Goal: Task Accomplishment & Management: Manage account settings

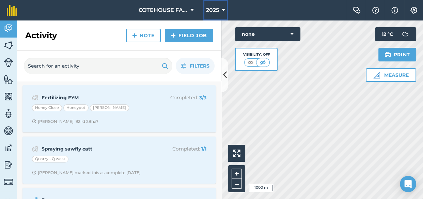
click at [222, 10] on icon at bounding box center [223, 10] width 3 height 8
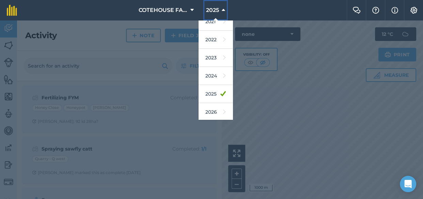
scroll to position [74, 0]
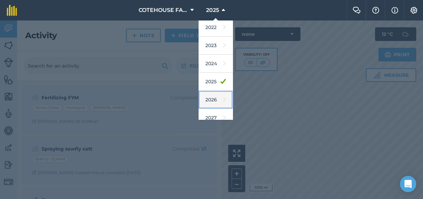
click at [217, 98] on link "2026" at bounding box center [216, 100] width 34 height 18
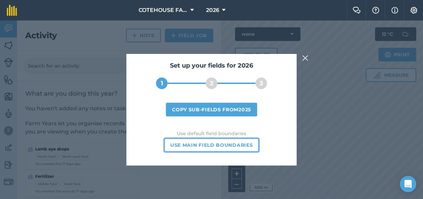
click at [210, 145] on button "Use main field boundaries" at bounding box center [211, 145] width 95 height 14
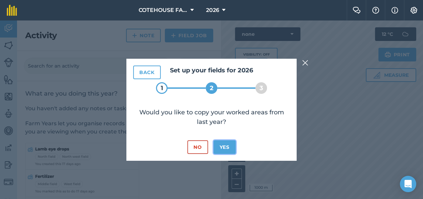
click at [225, 146] on button "Yes" at bounding box center [225, 147] width 22 height 14
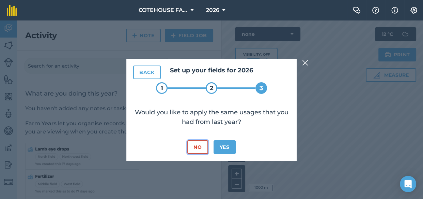
click at [201, 146] on button "No" at bounding box center [197, 147] width 20 height 14
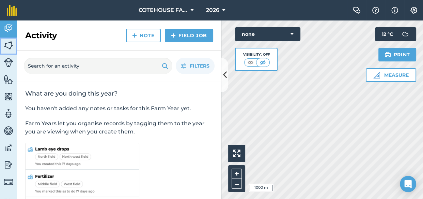
click at [9, 43] on img at bounding box center [9, 45] width 10 height 10
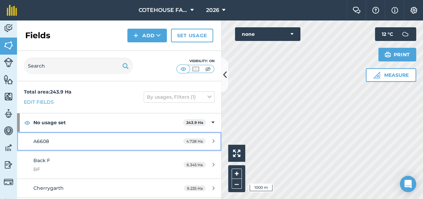
click at [37, 139] on span "A6608" at bounding box center [41, 141] width 16 height 6
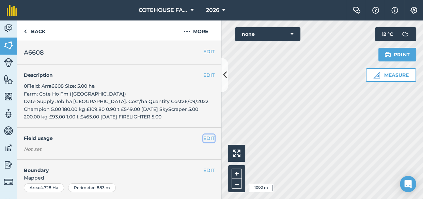
click at [203, 138] on button "EDIT" at bounding box center [208, 137] width 11 height 7
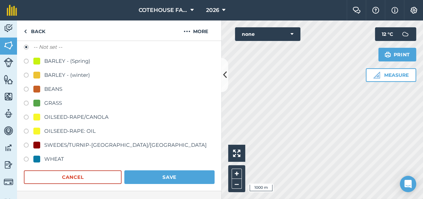
scroll to position [124, 0]
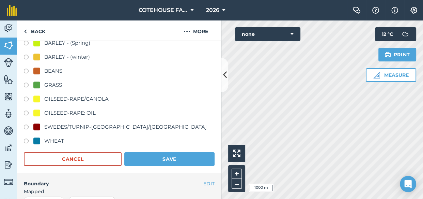
click at [24, 138] on label at bounding box center [29, 141] width 10 height 7
radio input "true"
radio input "false"
click at [154, 157] on button "Save" at bounding box center [169, 159] width 90 height 14
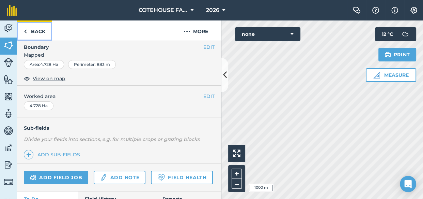
click at [26, 30] on img at bounding box center [25, 31] width 3 height 8
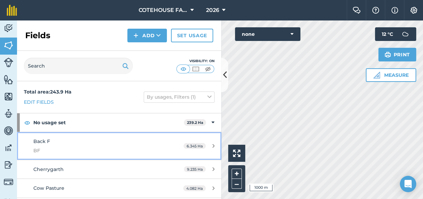
click at [60, 148] on span "BF" at bounding box center [97, 149] width 128 height 7
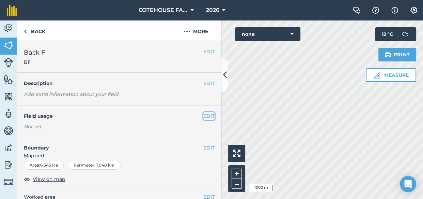
click at [203, 116] on button "EDIT" at bounding box center [208, 115] width 11 height 7
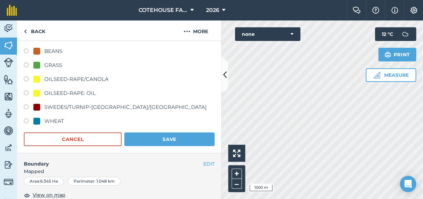
scroll to position [155, 0]
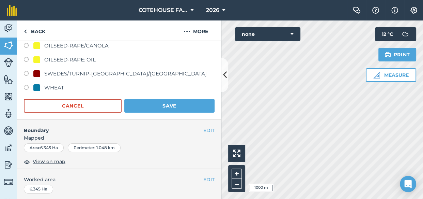
click at [25, 86] on label at bounding box center [29, 88] width 10 height 7
radio input "true"
radio input "false"
click at [143, 101] on button "Save" at bounding box center [169, 106] width 90 height 14
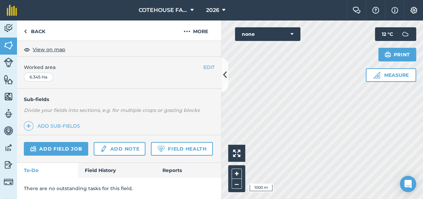
scroll to position [149, 0]
click at [29, 31] on link "Back" at bounding box center [34, 30] width 35 height 20
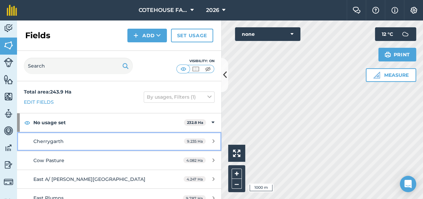
click at [58, 142] on span "Cherrygarth" at bounding box center [48, 141] width 30 height 6
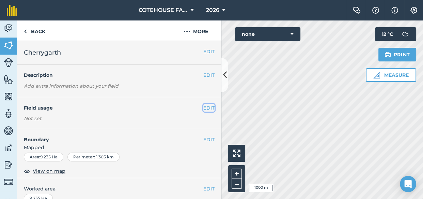
click at [203, 108] on button "EDIT" at bounding box center [208, 107] width 11 height 7
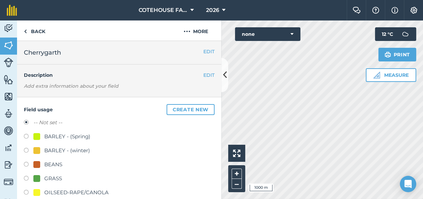
click at [24, 150] on label at bounding box center [29, 150] width 10 height 7
radio input "true"
radio input "false"
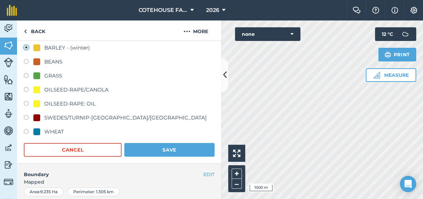
scroll to position [124, 0]
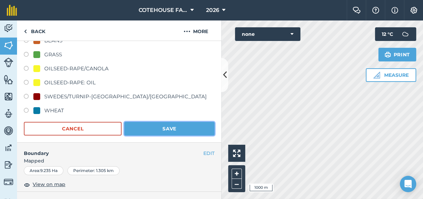
click at [161, 128] on button "Save" at bounding box center [169, 129] width 90 height 14
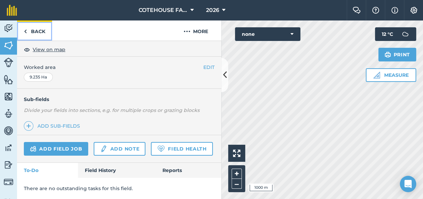
click at [34, 34] on link "Back" at bounding box center [34, 30] width 35 height 20
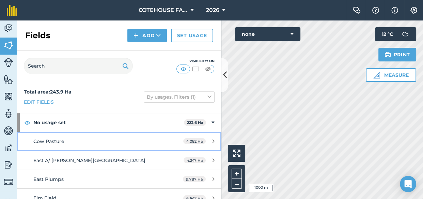
click at [56, 143] on span "Cow Pasture" at bounding box center [48, 141] width 31 height 6
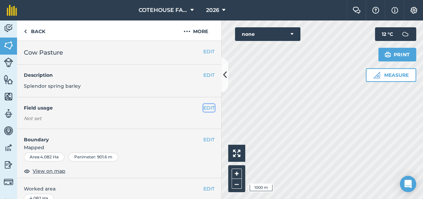
click at [203, 106] on button "EDIT" at bounding box center [208, 107] width 11 height 7
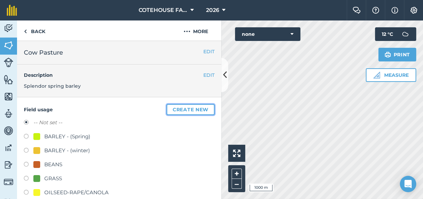
click at [194, 107] on button "Create new" at bounding box center [191, 109] width 48 height 11
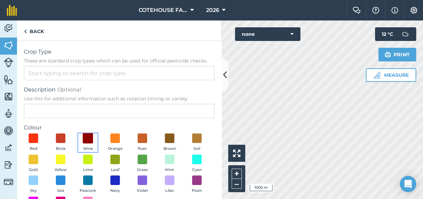
click at [88, 137] on span at bounding box center [88, 138] width 11 height 11
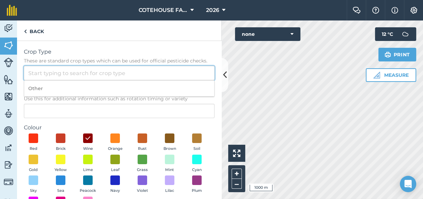
click at [106, 73] on input "Crop Type These are standard crop types which can be used for official pesticid…" at bounding box center [119, 73] width 191 height 14
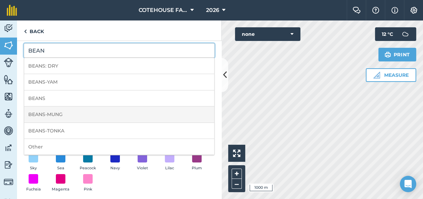
scroll to position [51, 0]
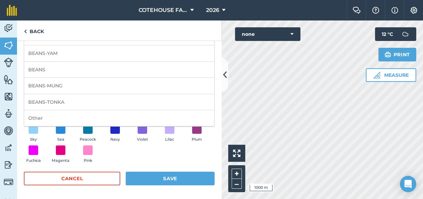
type input "BEAN"
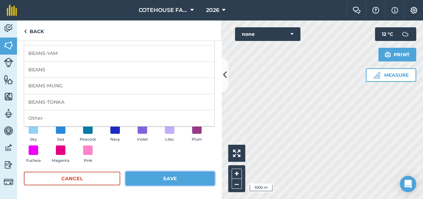
click at [167, 177] on button "Save" at bounding box center [170, 178] width 89 height 14
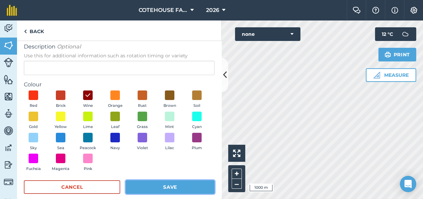
click at [146, 185] on button "Save" at bounding box center [170, 187] width 89 height 14
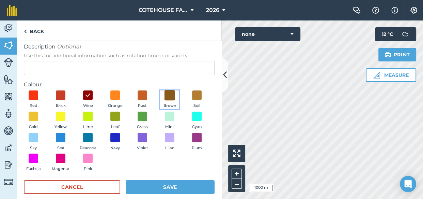
click at [167, 93] on span at bounding box center [169, 95] width 11 height 11
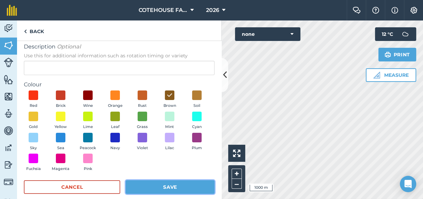
click at [170, 187] on button "Save" at bounding box center [170, 187] width 89 height 14
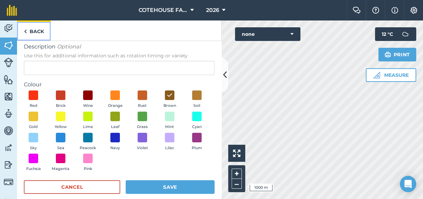
click at [34, 29] on link "Back" at bounding box center [34, 30] width 34 height 20
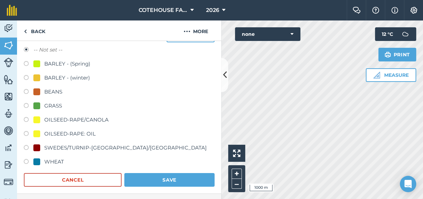
scroll to position [62, 0]
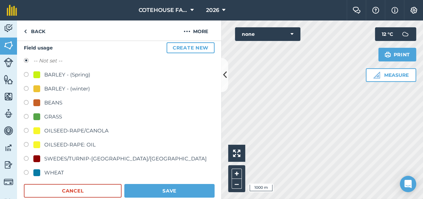
click at [27, 101] on label at bounding box center [29, 103] width 10 height 7
radio input "true"
radio input "false"
click at [159, 189] on button "Save" at bounding box center [169, 191] width 90 height 14
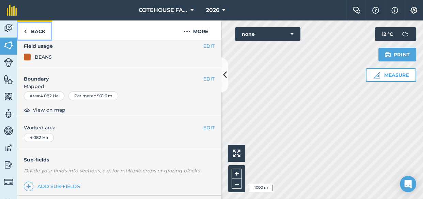
click at [41, 31] on link "Back" at bounding box center [34, 30] width 35 height 20
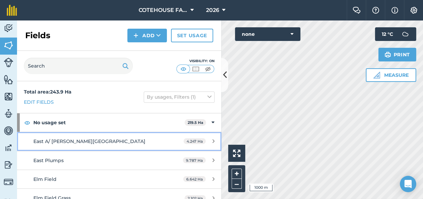
click at [66, 138] on span "East A/ [PERSON_NAME][GEOGRAPHIC_DATA]" at bounding box center [89, 141] width 112 height 6
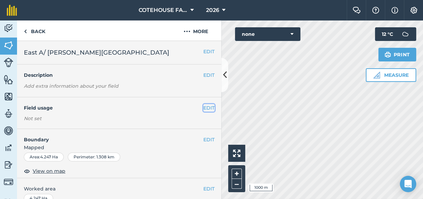
click at [203, 107] on button "EDIT" at bounding box center [208, 107] width 11 height 7
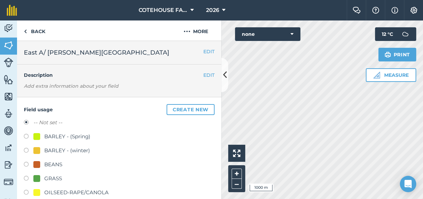
click at [26, 177] on label at bounding box center [29, 178] width 10 height 7
radio input "true"
radio input "false"
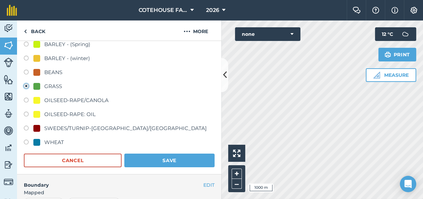
scroll to position [93, 0]
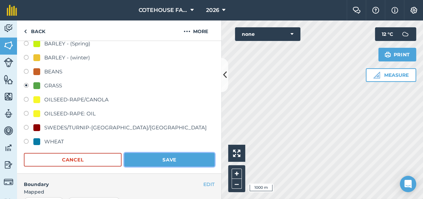
click at [171, 160] on button "Save" at bounding box center [169, 160] width 90 height 14
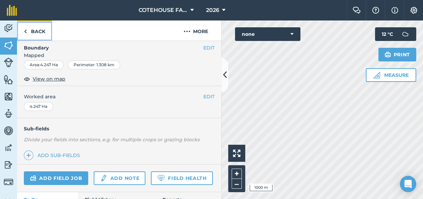
click at [41, 31] on link "Back" at bounding box center [34, 30] width 35 height 20
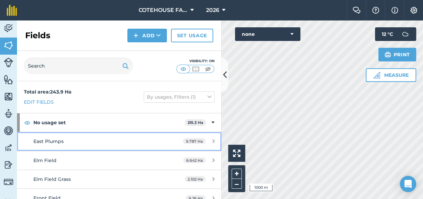
click at [41, 139] on span "East Plumps" at bounding box center [48, 141] width 30 height 6
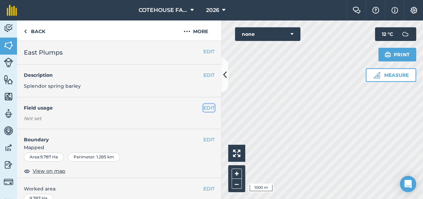
click at [203, 106] on button "EDIT" at bounding box center [208, 107] width 11 height 7
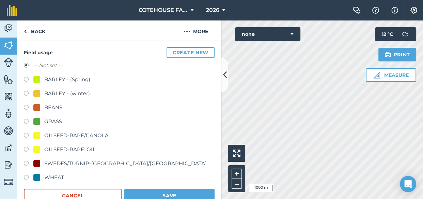
scroll to position [62, 0]
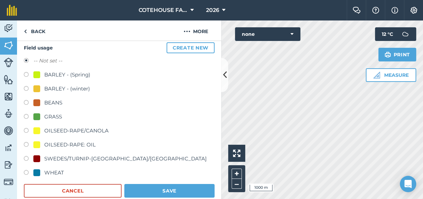
click at [24, 170] on label at bounding box center [29, 173] width 10 height 7
radio input "true"
radio input "false"
click at [137, 187] on button "Save" at bounding box center [169, 191] width 90 height 14
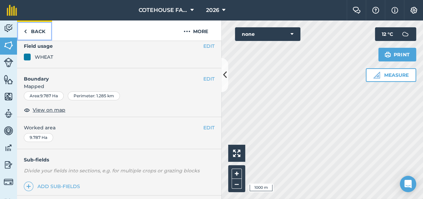
click at [40, 30] on link "Back" at bounding box center [34, 30] width 35 height 20
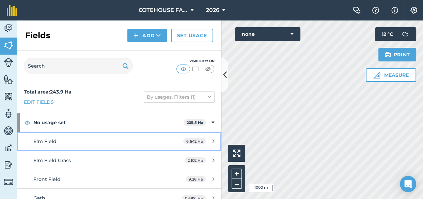
click at [41, 139] on span "Elm Field" at bounding box center [44, 141] width 23 height 6
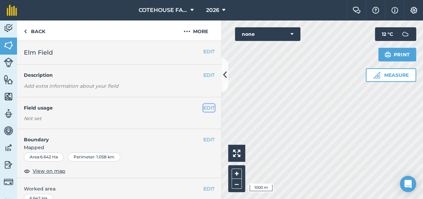
click at [204, 107] on button "EDIT" at bounding box center [208, 107] width 11 height 7
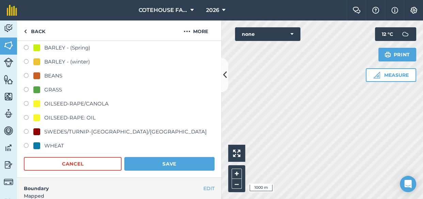
scroll to position [93, 0]
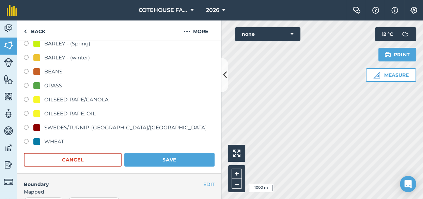
click at [27, 139] on label at bounding box center [29, 142] width 10 height 7
radio input "true"
radio input "false"
click at [138, 158] on button "Save" at bounding box center [169, 160] width 90 height 14
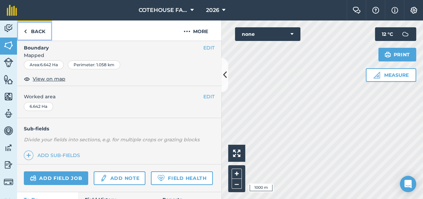
click at [38, 30] on link "Back" at bounding box center [34, 30] width 35 height 20
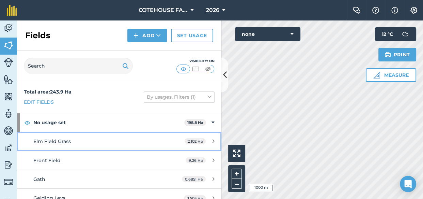
click at [43, 139] on span "Elm Field Grass" at bounding box center [51, 141] width 37 height 6
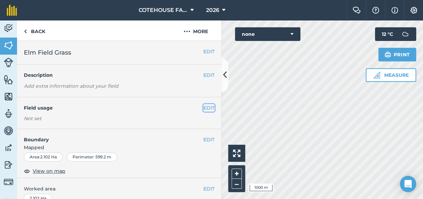
click at [203, 106] on button "EDIT" at bounding box center [208, 107] width 11 height 7
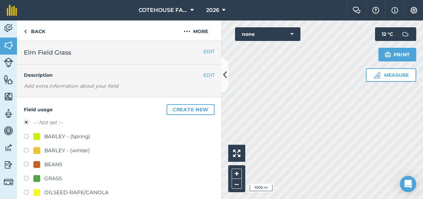
click at [30, 177] on label at bounding box center [29, 178] width 10 height 7
radio input "true"
radio input "false"
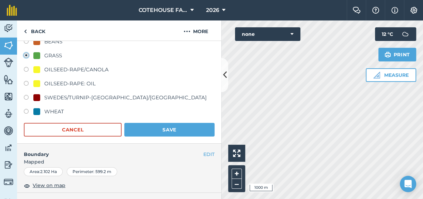
scroll to position [124, 0]
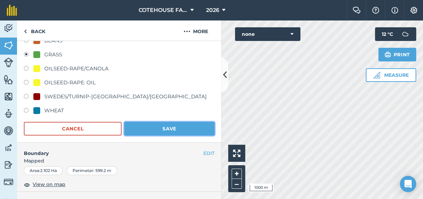
click at [136, 134] on button "Save" at bounding box center [169, 129] width 90 height 14
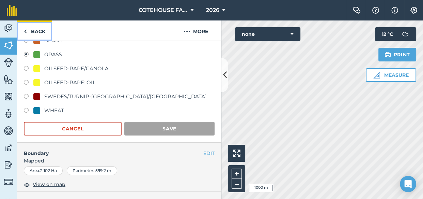
click at [35, 30] on link "Back" at bounding box center [34, 30] width 35 height 20
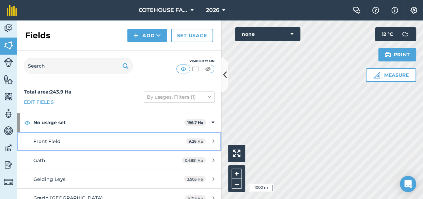
click at [49, 140] on span "Front Field" at bounding box center [46, 141] width 27 height 6
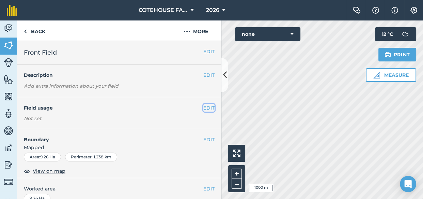
click at [207, 108] on button "EDIT" at bounding box center [208, 107] width 11 height 7
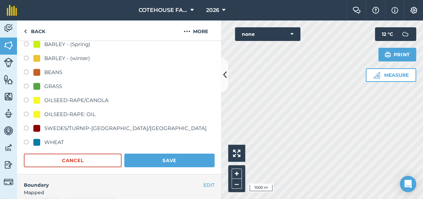
scroll to position [93, 0]
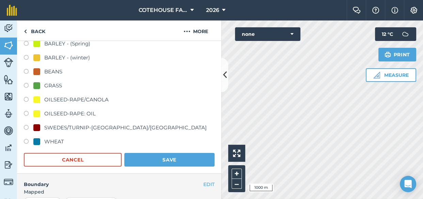
click at [26, 139] on label at bounding box center [29, 142] width 10 height 7
radio input "true"
radio input "false"
click at [148, 153] on button "Save" at bounding box center [169, 160] width 90 height 14
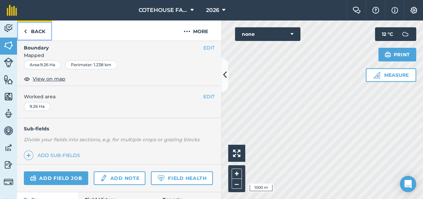
click at [36, 32] on link "Back" at bounding box center [34, 30] width 35 height 20
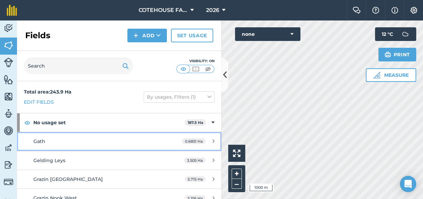
click at [42, 142] on span "Gath" at bounding box center [39, 141] width 12 height 6
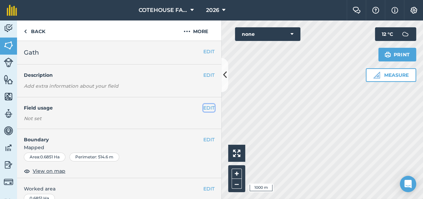
click at [206, 110] on button "EDIT" at bounding box center [208, 107] width 11 height 7
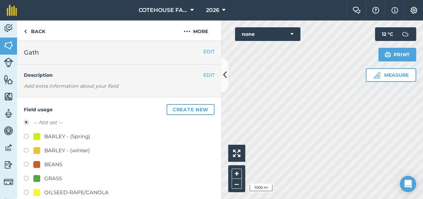
drag, startPoint x: 27, startPoint y: 177, endPoint x: 36, endPoint y: 177, distance: 8.9
click at [27, 177] on label at bounding box center [29, 178] width 10 height 7
radio input "true"
radio input "false"
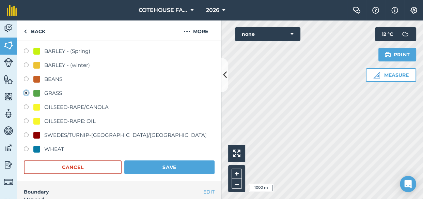
scroll to position [93, 0]
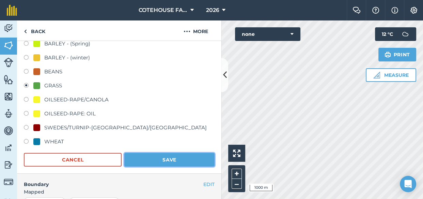
click at [148, 153] on button "Save" at bounding box center [169, 160] width 90 height 14
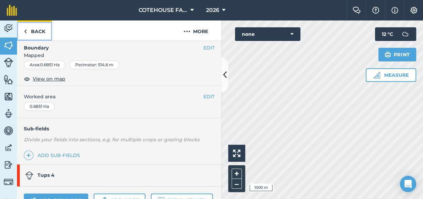
click at [35, 28] on link "Back" at bounding box center [34, 30] width 35 height 20
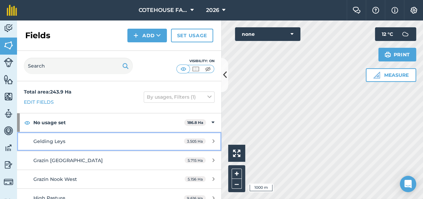
click at [65, 139] on div "Gelding Leys" at bounding box center [97, 140] width 128 height 7
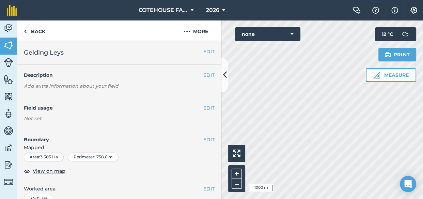
click at [159, 115] on div "Not set" at bounding box center [119, 118] width 191 height 7
click at [203, 108] on button "EDIT" at bounding box center [208, 107] width 11 height 7
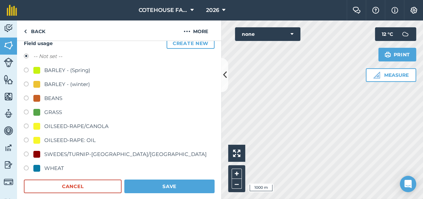
scroll to position [93, 0]
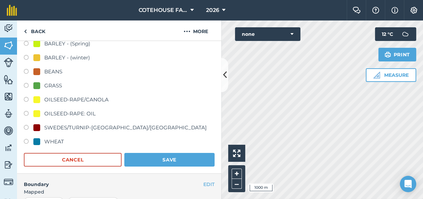
click at [24, 140] on label at bounding box center [29, 142] width 10 height 7
radio input "true"
radio input "false"
click at [128, 159] on button "Save" at bounding box center [169, 160] width 90 height 14
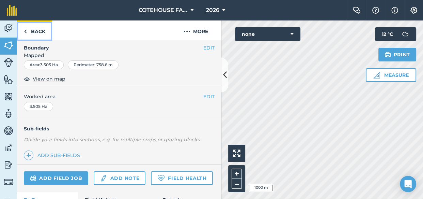
click at [36, 29] on link "Back" at bounding box center [34, 30] width 35 height 20
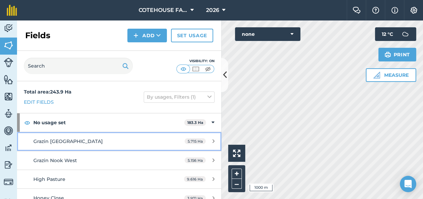
click at [44, 138] on span "Grazin [GEOGRAPHIC_DATA]" at bounding box center [67, 141] width 69 height 6
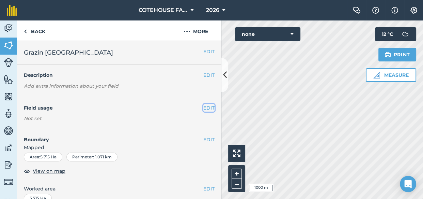
click at [203, 111] on button "EDIT" at bounding box center [208, 107] width 11 height 7
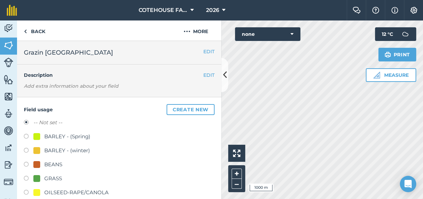
scroll to position [31, 0]
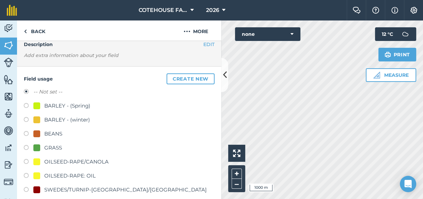
click at [25, 149] on label at bounding box center [29, 148] width 10 height 7
radio input "true"
radio input "false"
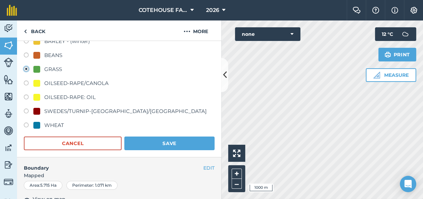
scroll to position [124, 0]
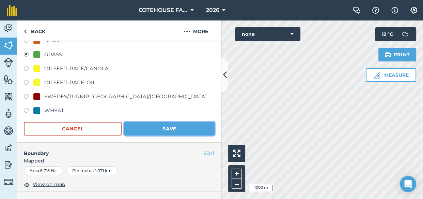
click at [129, 126] on button "Save" at bounding box center [169, 129] width 90 height 14
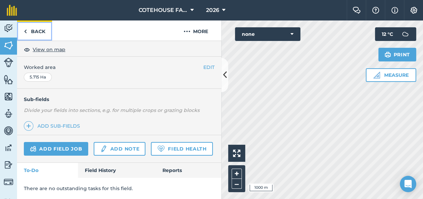
click at [39, 28] on link "Back" at bounding box center [34, 30] width 35 height 20
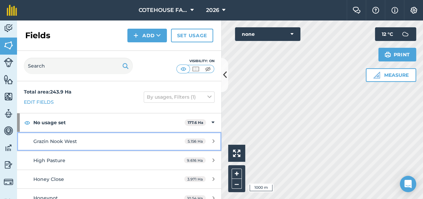
click at [43, 137] on link "Grazin Nook West 5.156 Ha" at bounding box center [119, 141] width 204 height 18
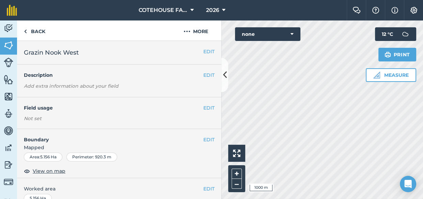
click at [197, 110] on h4 "Field usage" at bounding box center [113, 107] width 179 height 7
click at [203, 108] on button "EDIT" at bounding box center [208, 107] width 11 height 7
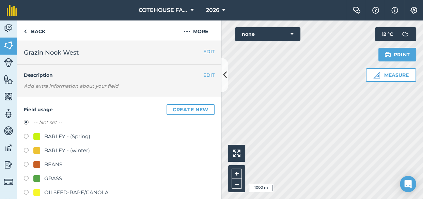
drag, startPoint x: 24, startPoint y: 175, endPoint x: 42, endPoint y: 175, distance: 18.0
click at [28, 175] on label at bounding box center [29, 178] width 10 height 7
radio input "true"
radio input "false"
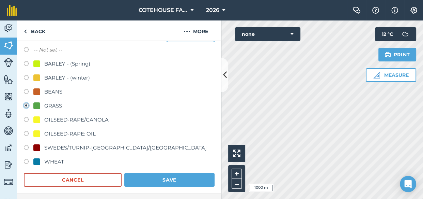
scroll to position [93, 0]
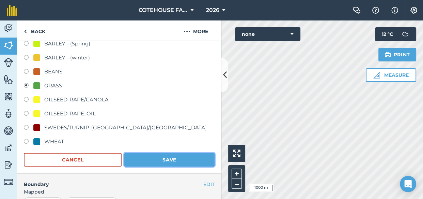
click at [130, 159] on button "Save" at bounding box center [169, 160] width 90 height 14
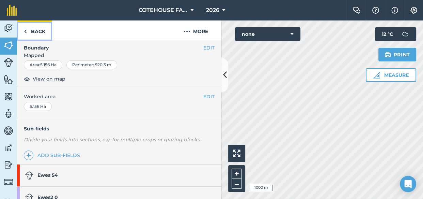
click at [34, 31] on link "Back" at bounding box center [34, 30] width 35 height 20
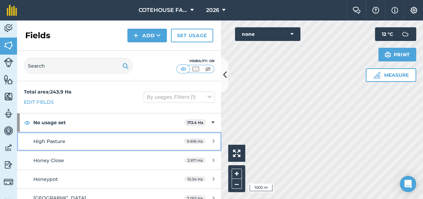
click at [26, 140] on link "High Pasture 9.616 Ha" at bounding box center [119, 141] width 204 height 18
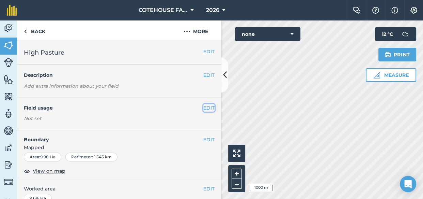
click at [203, 106] on button "EDIT" at bounding box center [208, 107] width 11 height 7
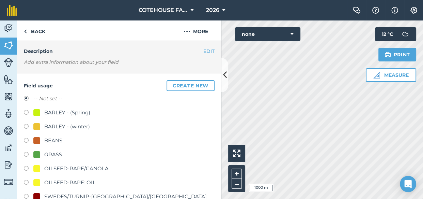
scroll to position [93, 0]
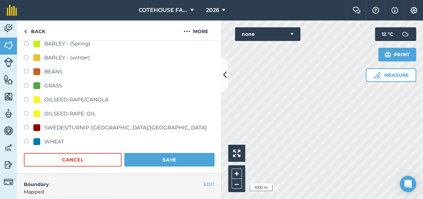
click at [23, 141] on div "Field usage Create new -- Not set -- BARLEY - (Spring) BARLEY - (winter) BEANS …" at bounding box center [119, 88] width 204 height 169
click at [26, 140] on label at bounding box center [29, 142] width 10 height 7
radio input "true"
radio input "false"
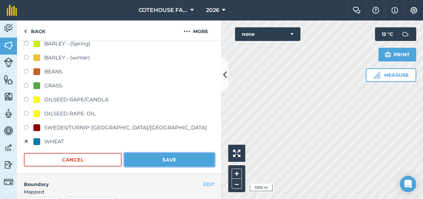
click at [133, 158] on button "Save" at bounding box center [169, 160] width 90 height 14
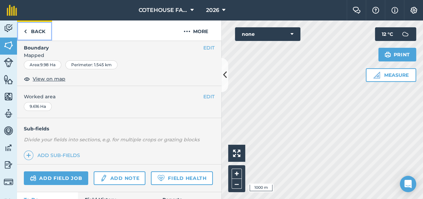
click at [36, 30] on link "Back" at bounding box center [34, 30] width 35 height 20
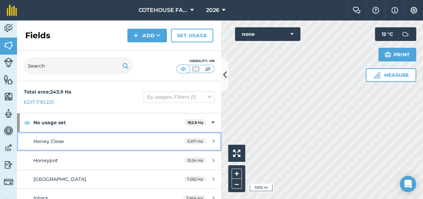
click at [43, 139] on span "Honey Close" at bounding box center [48, 141] width 31 height 6
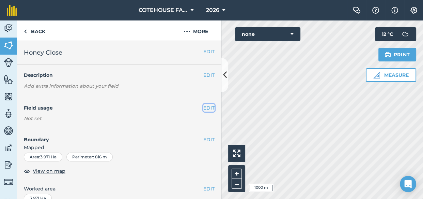
click at [204, 104] on button "EDIT" at bounding box center [208, 107] width 11 height 7
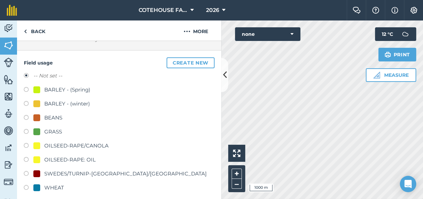
scroll to position [62, 0]
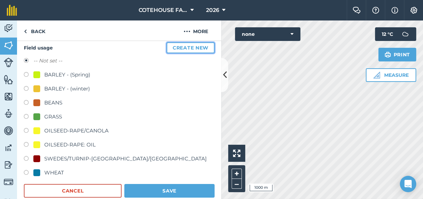
click at [183, 45] on button "Create new" at bounding box center [191, 47] width 48 height 11
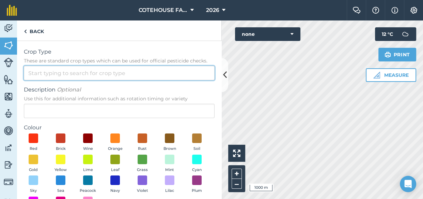
click at [140, 72] on input "Crop Type These are standard crop types which can be used for official pesticid…" at bounding box center [119, 73] width 191 height 14
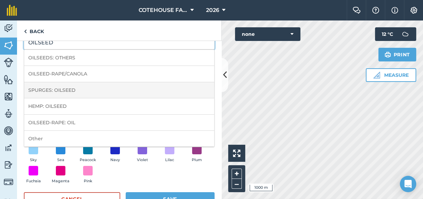
scroll to position [51, 0]
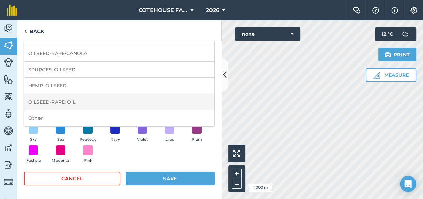
click at [69, 98] on li "OILSEED-RAPE: OIL" at bounding box center [119, 102] width 190 height 16
type input "OILSEED-RAPE: OIL"
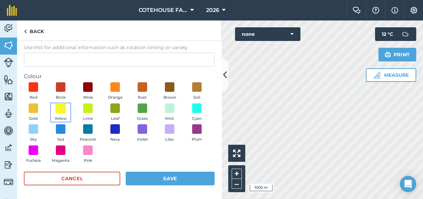
click at [66, 109] on span at bounding box center [61, 108] width 11 height 11
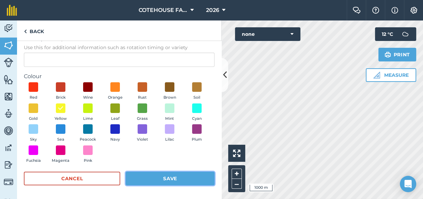
click at [153, 178] on button "Save" at bounding box center [170, 178] width 89 height 14
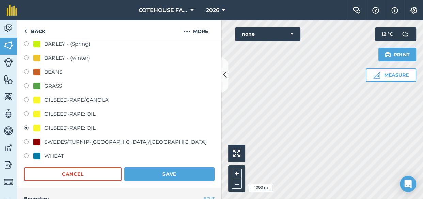
scroll to position [93, 0]
click at [157, 170] on button "Save" at bounding box center [169, 174] width 90 height 14
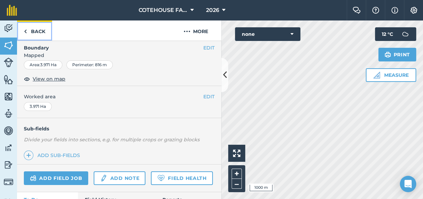
click at [36, 31] on link "Back" at bounding box center [34, 30] width 35 height 20
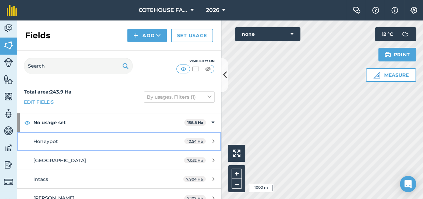
click at [53, 142] on span "Honeypot" at bounding box center [45, 141] width 25 height 6
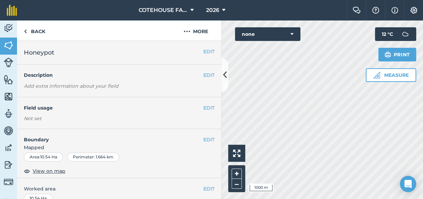
click at [193, 105] on h4 "Field usage" at bounding box center [113, 107] width 179 height 7
click at [203, 107] on button "EDIT" at bounding box center [208, 107] width 11 height 7
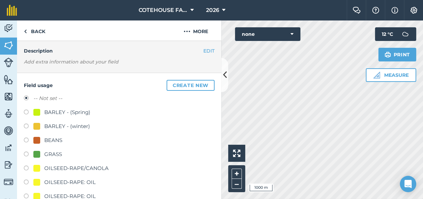
scroll to position [93, 0]
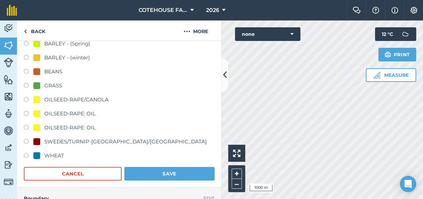
click at [25, 111] on label at bounding box center [29, 114] width 10 height 7
radio input "true"
radio input "false"
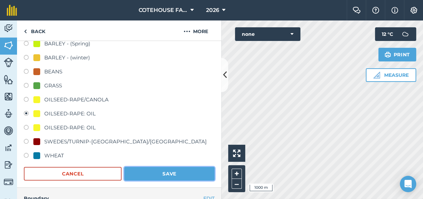
click at [152, 171] on button "Save" at bounding box center [169, 174] width 90 height 14
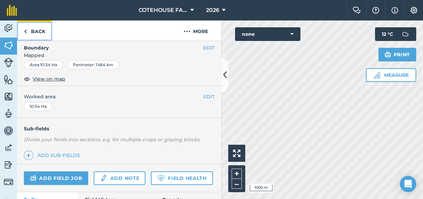
click at [32, 29] on link "Back" at bounding box center [34, 30] width 35 height 20
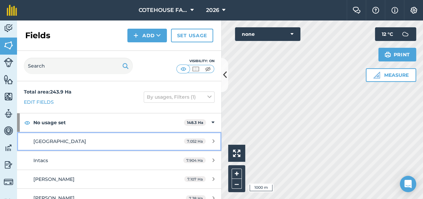
click at [58, 139] on span "[GEOGRAPHIC_DATA]" at bounding box center [59, 141] width 53 height 6
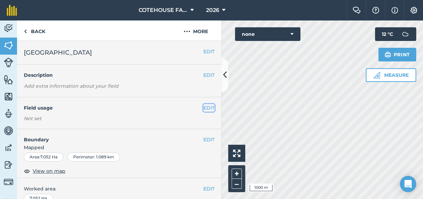
click at [205, 105] on button "EDIT" at bounding box center [208, 107] width 11 height 7
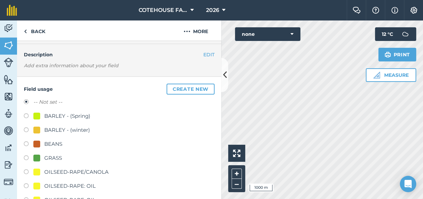
scroll to position [124, 0]
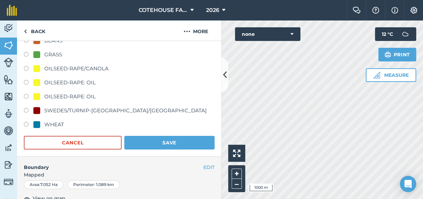
click at [24, 124] on label at bounding box center [29, 125] width 10 height 7
radio input "true"
radio input "false"
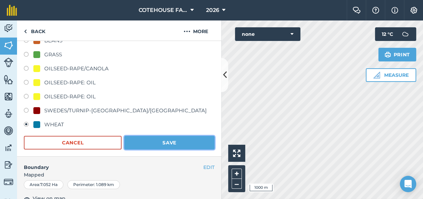
click at [142, 143] on button "Save" at bounding box center [169, 143] width 90 height 14
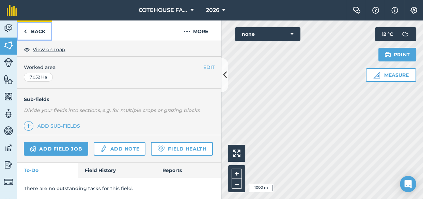
click at [38, 29] on link "Back" at bounding box center [34, 30] width 35 height 20
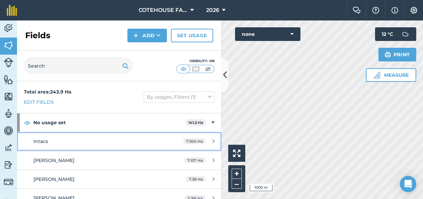
click at [46, 139] on span "Intacs" at bounding box center [40, 141] width 15 height 6
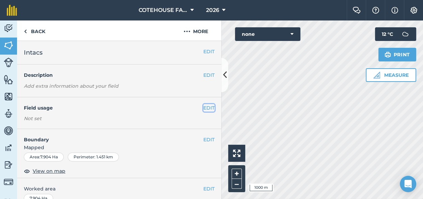
click at [206, 108] on button "EDIT" at bounding box center [208, 107] width 11 height 7
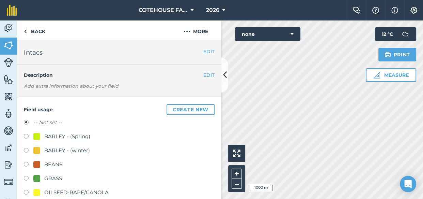
click at [27, 192] on label at bounding box center [29, 192] width 10 height 7
radio input "true"
radio input "false"
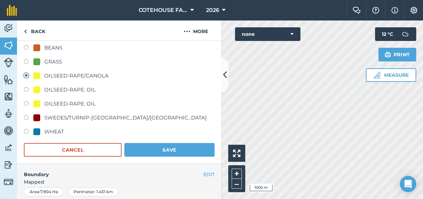
scroll to position [124, 0]
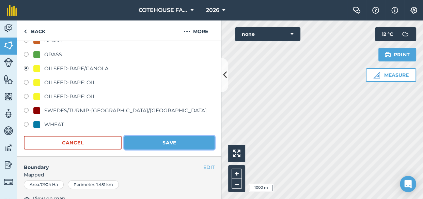
click at [158, 144] on button "Save" at bounding box center [169, 143] width 90 height 14
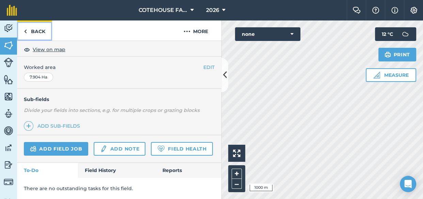
click at [38, 28] on link "Back" at bounding box center [34, 30] width 35 height 20
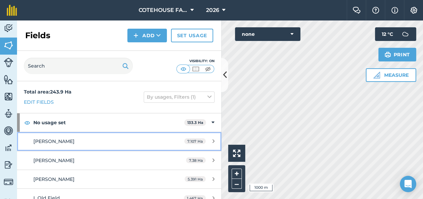
click at [37, 140] on span "[PERSON_NAME]" at bounding box center [53, 141] width 41 height 6
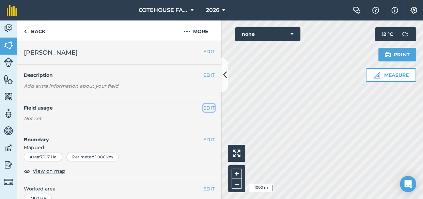
click at [203, 106] on button "EDIT" at bounding box center [208, 107] width 11 height 7
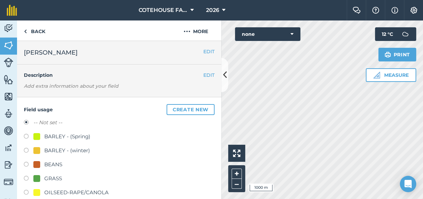
click at [26, 191] on label at bounding box center [29, 192] width 10 height 7
radio input "true"
radio input "false"
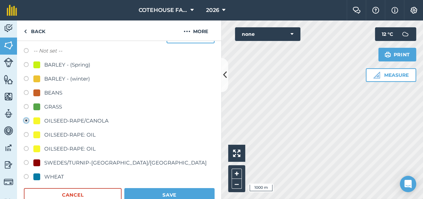
scroll to position [93, 0]
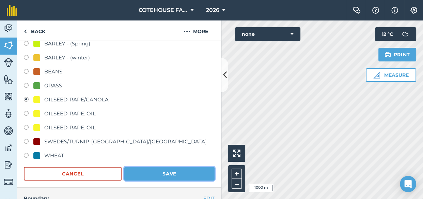
click at [149, 170] on button "Save" at bounding box center [169, 174] width 90 height 14
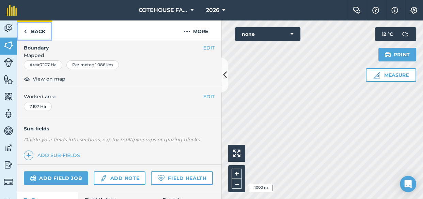
click at [34, 29] on link "Back" at bounding box center [34, 30] width 35 height 20
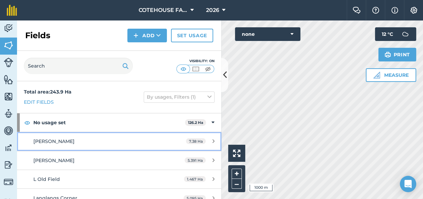
click at [49, 140] on span "[PERSON_NAME]" at bounding box center [53, 141] width 41 height 6
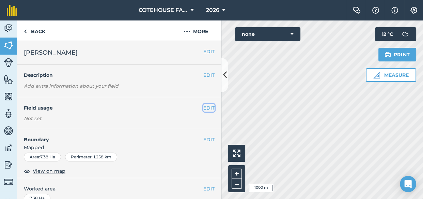
click at [203, 109] on button "EDIT" at bounding box center [208, 107] width 11 height 7
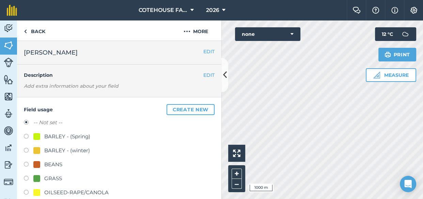
click at [27, 175] on label at bounding box center [29, 178] width 10 height 7
radio input "true"
radio input "false"
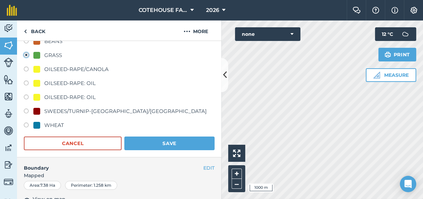
scroll to position [124, 0]
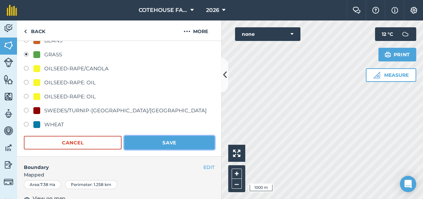
click at [155, 147] on button "Save" at bounding box center [169, 143] width 90 height 14
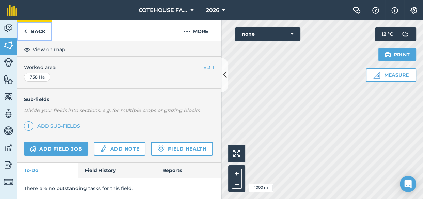
click at [38, 33] on link "Back" at bounding box center [34, 30] width 35 height 20
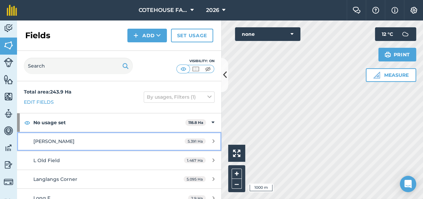
click at [35, 140] on span "[PERSON_NAME]" at bounding box center [53, 141] width 41 height 6
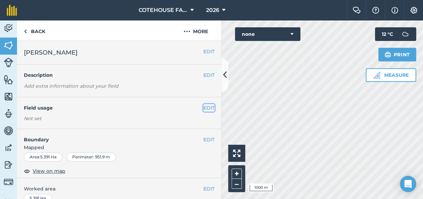
click at [203, 107] on button "EDIT" at bounding box center [208, 107] width 11 height 7
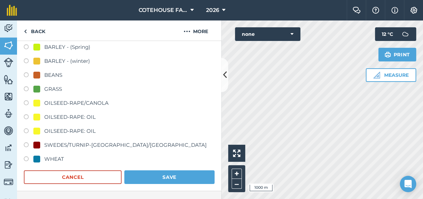
scroll to position [93, 0]
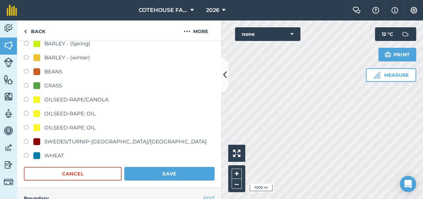
click at [27, 155] on label at bounding box center [29, 156] width 10 height 7
radio input "true"
radio input "false"
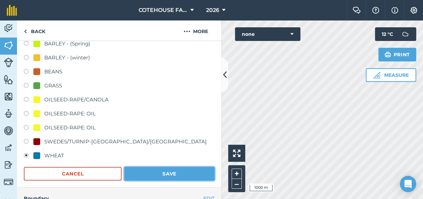
click at [149, 167] on button "Save" at bounding box center [169, 174] width 90 height 14
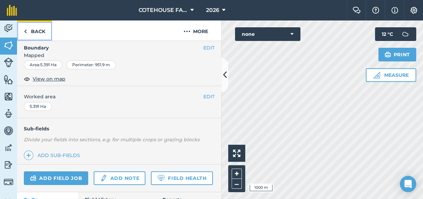
click at [39, 30] on link "Back" at bounding box center [34, 30] width 35 height 20
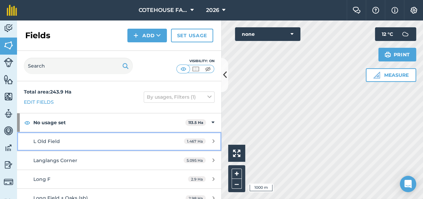
click at [34, 141] on span "L Old Field" at bounding box center [46, 141] width 27 height 6
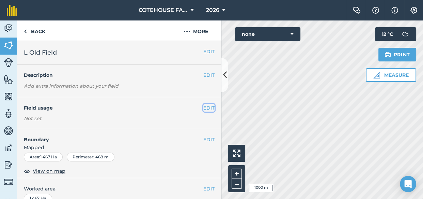
click at [203, 107] on button "EDIT" at bounding box center [208, 107] width 11 height 7
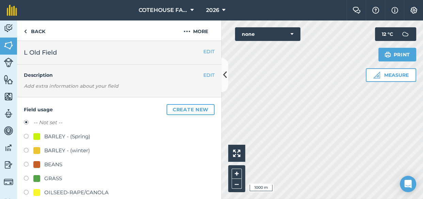
drag, startPoint x: 25, startPoint y: 178, endPoint x: 37, endPoint y: 179, distance: 12.6
click at [25, 179] on label at bounding box center [29, 178] width 10 height 7
radio input "true"
radio input "false"
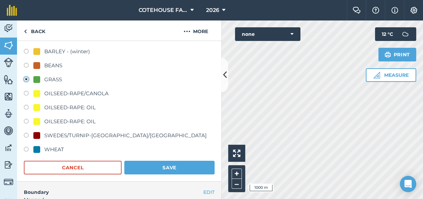
scroll to position [155, 0]
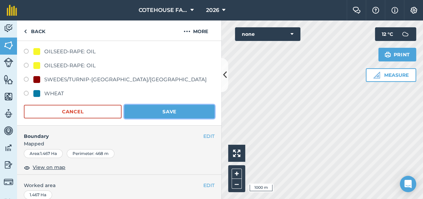
click at [152, 114] on button "Save" at bounding box center [169, 112] width 90 height 14
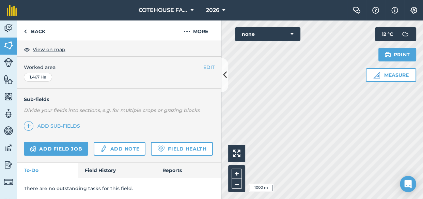
scroll to position [140, 0]
click at [36, 31] on link "Back" at bounding box center [34, 30] width 35 height 20
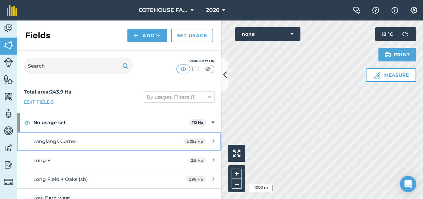
click at [38, 143] on span "Langlangs Corner" at bounding box center [55, 141] width 44 height 6
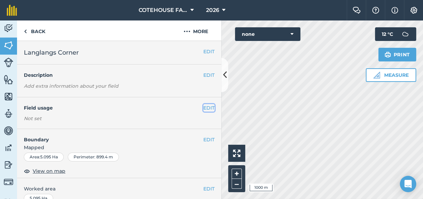
click at [203, 106] on button "EDIT" at bounding box center [208, 107] width 11 height 7
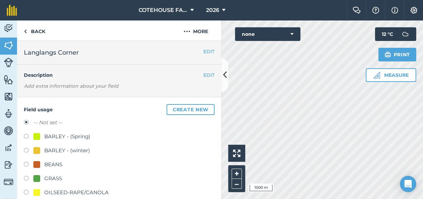
click at [24, 175] on label at bounding box center [29, 178] width 10 height 7
radio input "true"
radio input "false"
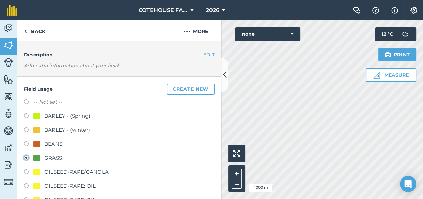
scroll to position [93, 0]
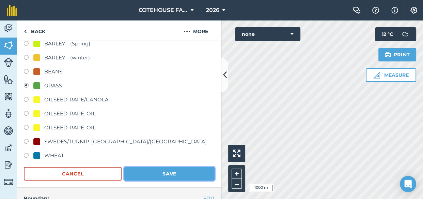
click at [158, 172] on button "Save" at bounding box center [169, 174] width 90 height 14
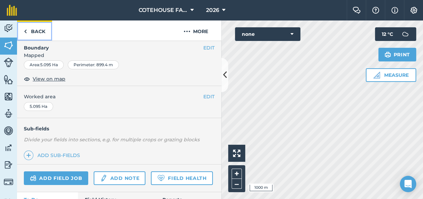
click at [34, 32] on link "Back" at bounding box center [34, 30] width 35 height 20
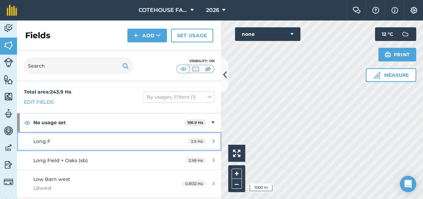
click at [37, 140] on span "Long F" at bounding box center [41, 141] width 17 height 6
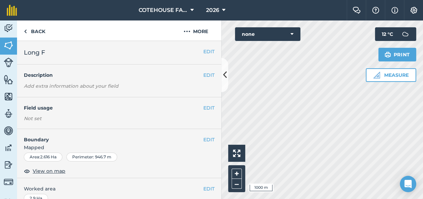
click at [205, 115] on div "Not set" at bounding box center [119, 118] width 191 height 7
click at [205, 108] on button "EDIT" at bounding box center [208, 107] width 11 height 7
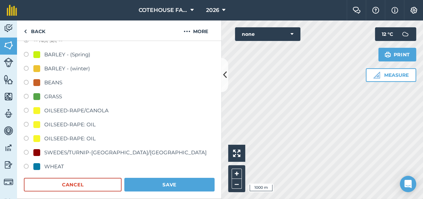
scroll to position [93, 0]
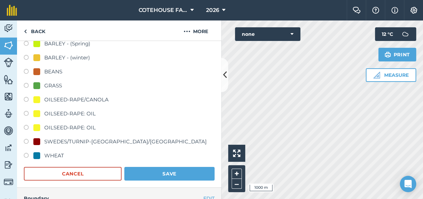
click at [25, 153] on label at bounding box center [29, 156] width 10 height 7
radio input "true"
radio input "false"
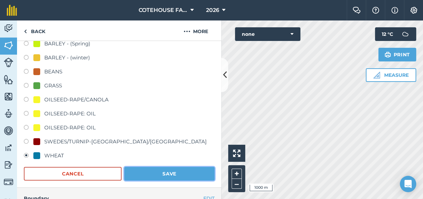
click at [167, 172] on button "Save" at bounding box center [169, 174] width 90 height 14
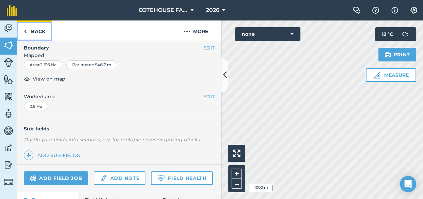
click at [35, 31] on link "Back" at bounding box center [34, 30] width 35 height 20
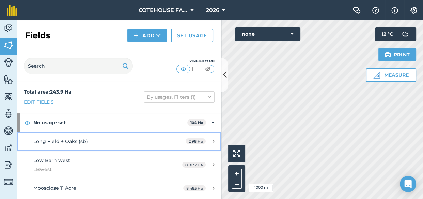
click at [49, 140] on span "Long Field + Oaks (sb)" at bounding box center [60, 141] width 54 height 6
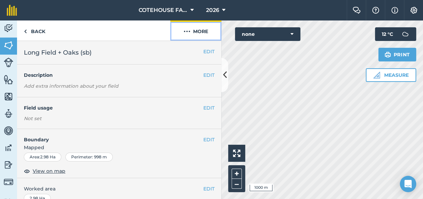
click at [197, 28] on button "More" at bounding box center [195, 30] width 51 height 20
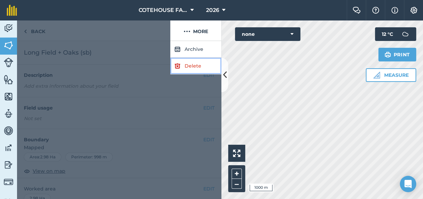
click at [183, 66] on link "Delete" at bounding box center [195, 66] width 51 height 17
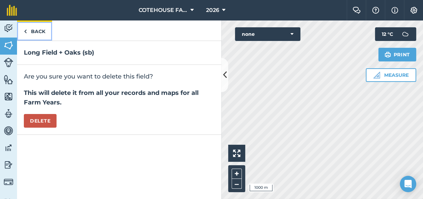
click at [33, 30] on link "Back" at bounding box center [34, 30] width 35 height 20
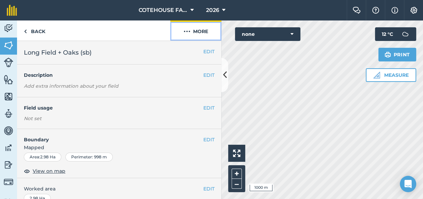
click at [200, 31] on button "More" at bounding box center [195, 30] width 51 height 20
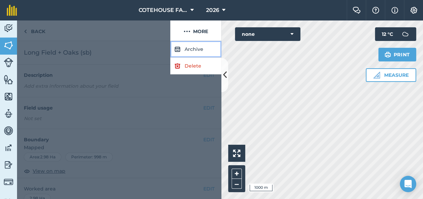
click at [189, 48] on button "Archive" at bounding box center [195, 49] width 51 height 17
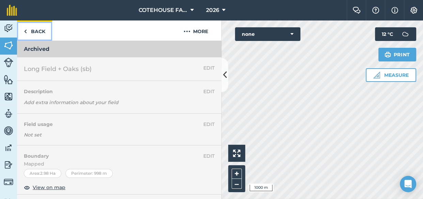
click at [35, 27] on link "Back" at bounding box center [34, 30] width 35 height 20
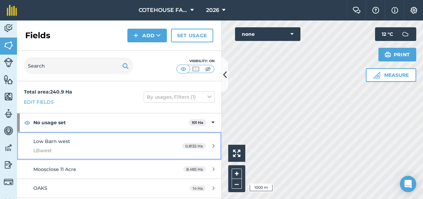
click at [43, 142] on span "Low Barn west" at bounding box center [51, 141] width 37 height 6
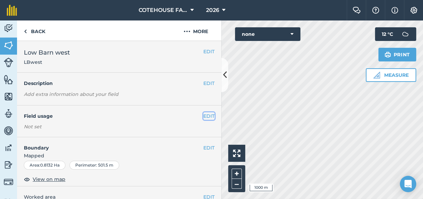
click at [205, 115] on button "EDIT" at bounding box center [208, 115] width 11 height 7
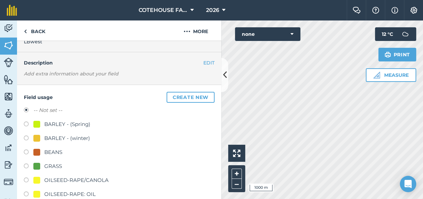
scroll to position [31, 0]
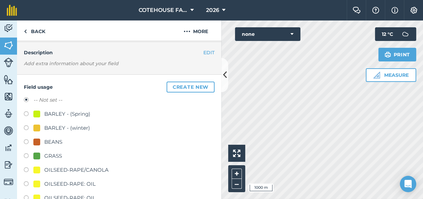
click at [27, 158] on label at bounding box center [29, 156] width 10 height 7
radio input "true"
radio input "false"
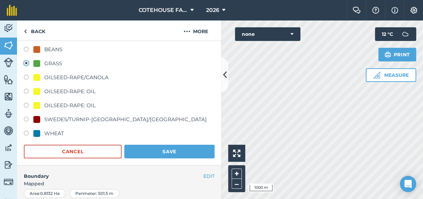
scroll to position [124, 0]
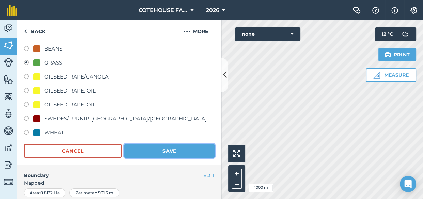
click at [143, 152] on button "Save" at bounding box center [169, 151] width 90 height 14
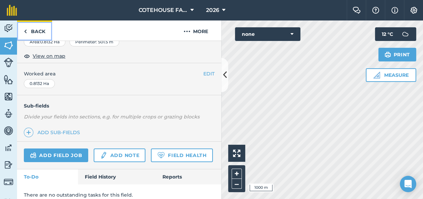
click at [40, 31] on link "Back" at bounding box center [34, 30] width 35 height 20
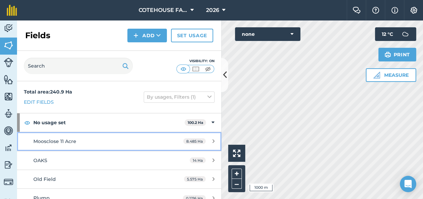
click at [45, 141] on span "Moosclose 11 Acre" at bounding box center [54, 141] width 43 height 6
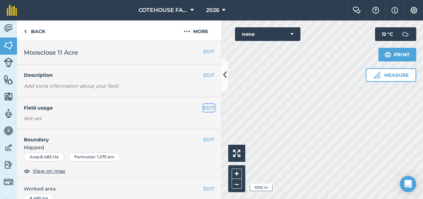
click at [203, 107] on button "EDIT" at bounding box center [208, 107] width 11 height 7
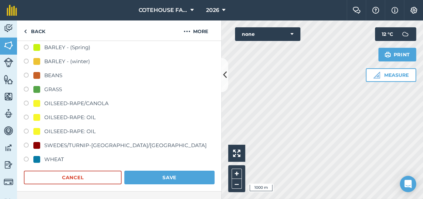
scroll to position [93, 0]
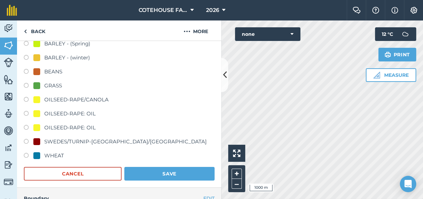
click at [25, 155] on label at bounding box center [29, 156] width 10 height 7
radio input "true"
radio input "false"
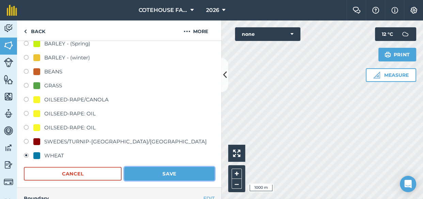
click at [140, 171] on button "Save" at bounding box center [169, 174] width 90 height 14
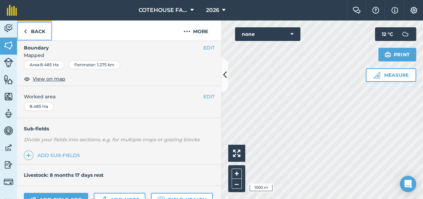
click at [41, 31] on link "Back" at bounding box center [34, 30] width 35 height 20
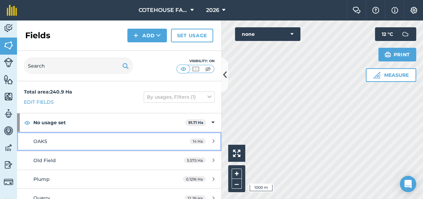
click at [41, 140] on span "OAKS" at bounding box center [40, 141] width 14 height 6
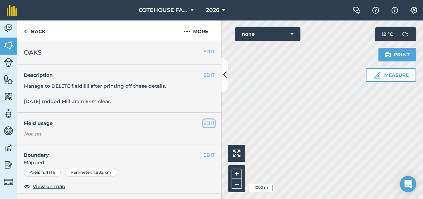
click at [203, 120] on button "EDIT" at bounding box center [208, 122] width 11 height 7
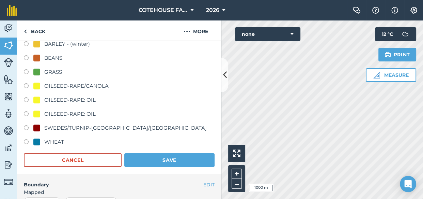
scroll to position [124, 0]
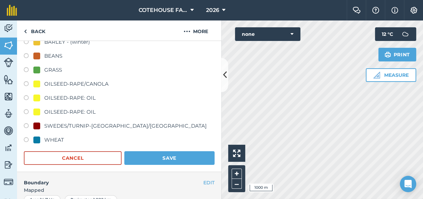
click at [24, 140] on label at bounding box center [29, 140] width 10 height 7
radio input "true"
radio input "false"
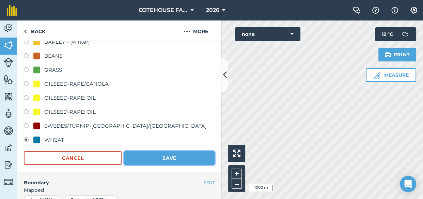
click at [133, 159] on button "Save" at bounding box center [169, 158] width 90 height 14
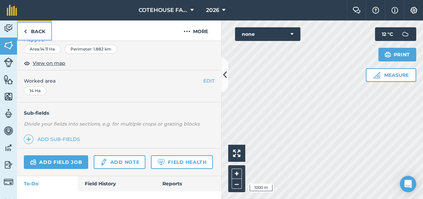
click at [30, 29] on link "Back" at bounding box center [34, 30] width 35 height 20
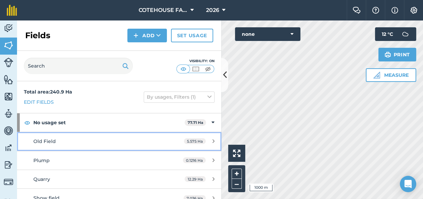
click at [50, 140] on span "Old Field" at bounding box center [44, 141] width 22 height 6
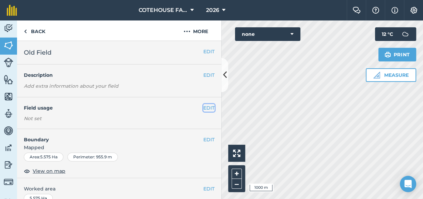
click at [205, 107] on button "EDIT" at bounding box center [208, 107] width 11 height 7
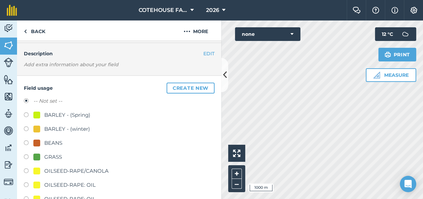
scroll to position [62, 0]
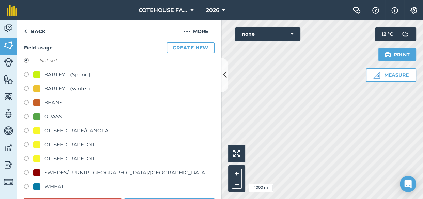
click at [26, 170] on label at bounding box center [29, 173] width 10 height 7
radio input "true"
radio input "false"
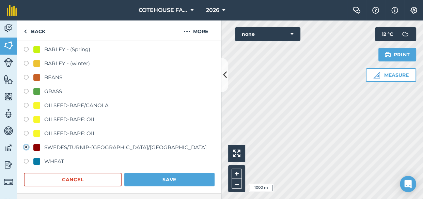
scroll to position [124, 0]
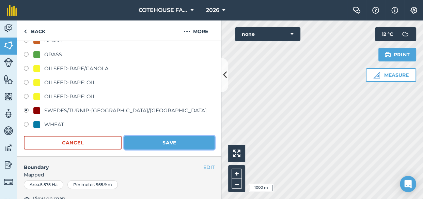
click at [149, 144] on button "Save" at bounding box center [169, 143] width 90 height 14
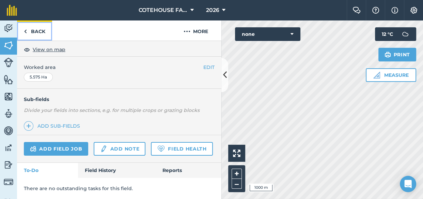
click at [37, 30] on link "Back" at bounding box center [34, 30] width 35 height 20
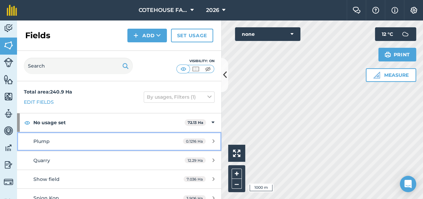
click at [36, 140] on span "Plump" at bounding box center [41, 141] width 16 height 6
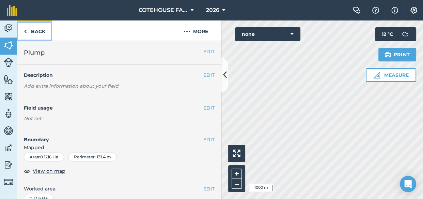
click at [35, 31] on link "Back" at bounding box center [34, 30] width 35 height 20
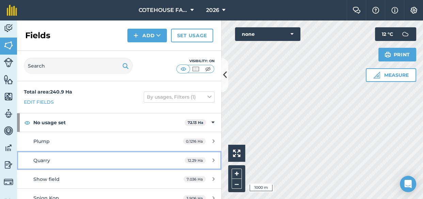
click at [42, 159] on span "Quarry" at bounding box center [41, 160] width 17 height 6
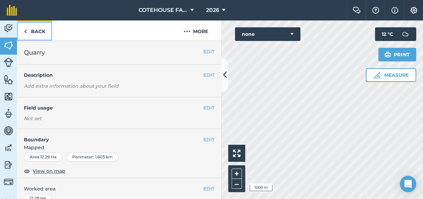
click at [37, 31] on link "Back" at bounding box center [34, 30] width 35 height 20
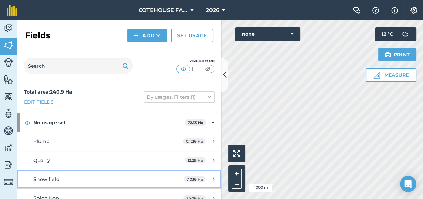
click at [47, 176] on span "Show field" at bounding box center [46, 179] width 26 height 6
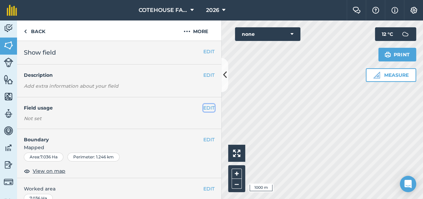
click at [205, 108] on button "EDIT" at bounding box center [208, 107] width 11 height 7
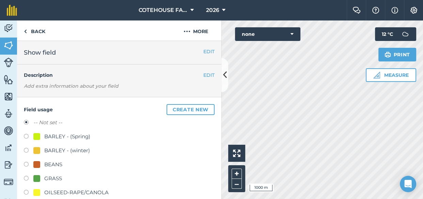
drag, startPoint x: 28, startPoint y: 162, endPoint x: 54, endPoint y: 156, distance: 27.7
click at [28, 162] on label at bounding box center [29, 164] width 10 height 7
radio input "true"
radio input "false"
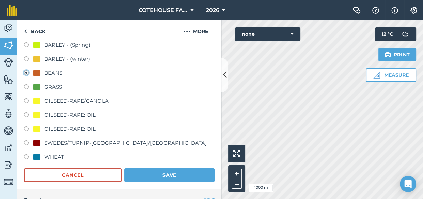
scroll to position [93, 0]
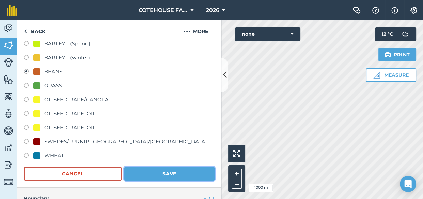
click at [160, 174] on button "Save" at bounding box center [169, 174] width 90 height 14
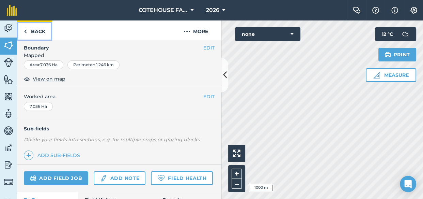
click at [27, 31] on link "Back" at bounding box center [34, 30] width 35 height 20
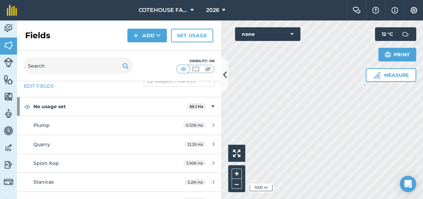
scroll to position [31, 0]
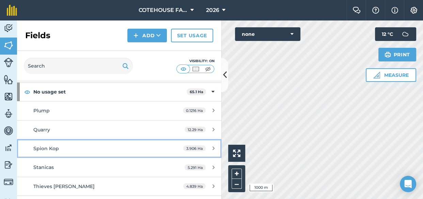
click at [62, 148] on div "Spion Kop" at bounding box center [97, 147] width 128 height 7
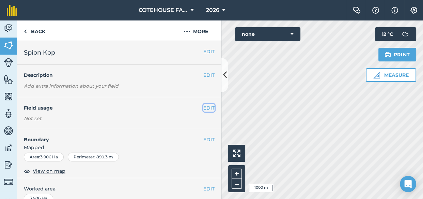
click at [205, 108] on button "EDIT" at bounding box center [208, 107] width 11 height 7
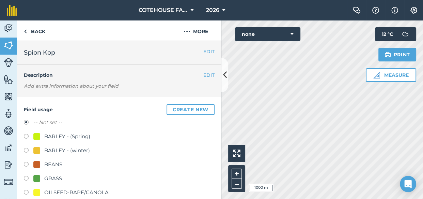
drag, startPoint x: 27, startPoint y: 176, endPoint x: 69, endPoint y: 172, distance: 42.1
click at [28, 176] on label at bounding box center [29, 178] width 10 height 7
radio input "true"
radio input "false"
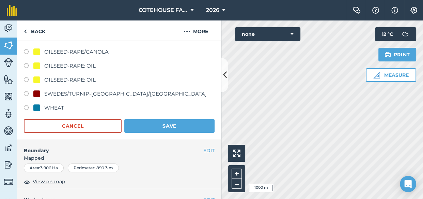
scroll to position [155, 0]
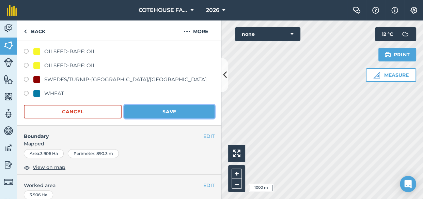
click at [154, 108] on button "Save" at bounding box center [169, 112] width 90 height 14
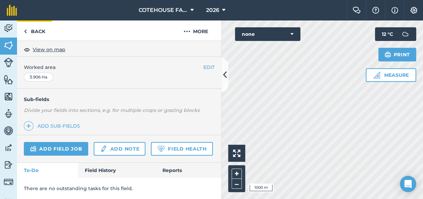
scroll to position [140, 0]
click at [33, 29] on link "Back" at bounding box center [34, 30] width 35 height 20
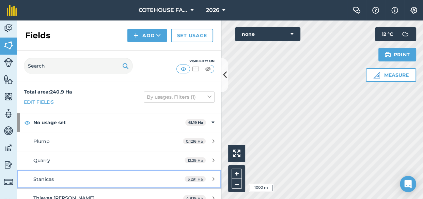
click at [31, 182] on link "Stanicas 5.291 Ha" at bounding box center [119, 179] width 204 height 18
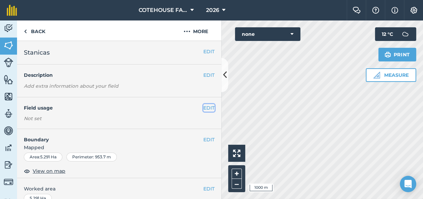
click at [203, 104] on button "EDIT" at bounding box center [208, 107] width 11 height 7
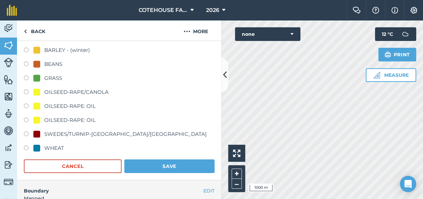
scroll to position [124, 0]
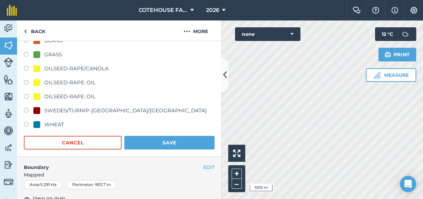
click at [27, 123] on label at bounding box center [29, 125] width 10 height 7
radio input "true"
radio input "false"
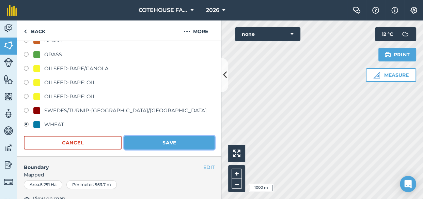
click at [147, 146] on button "Save" at bounding box center [169, 143] width 90 height 14
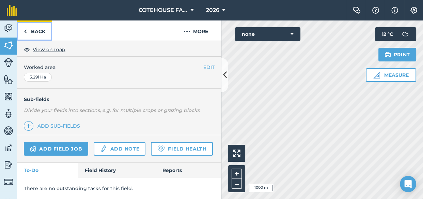
click at [41, 30] on link "Back" at bounding box center [34, 30] width 35 height 20
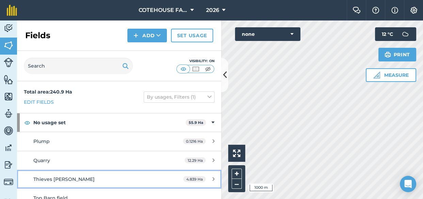
click at [53, 177] on span "Thieves [PERSON_NAME]" at bounding box center [63, 179] width 61 height 6
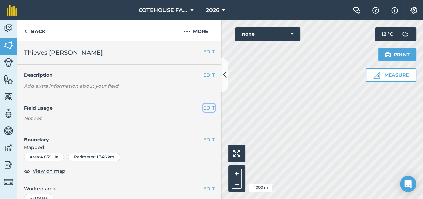
click at [206, 108] on button "EDIT" at bounding box center [208, 107] width 11 height 7
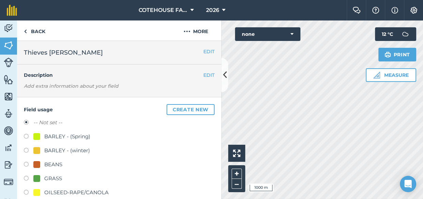
click at [26, 175] on label at bounding box center [29, 178] width 10 height 7
radio input "true"
radio input "false"
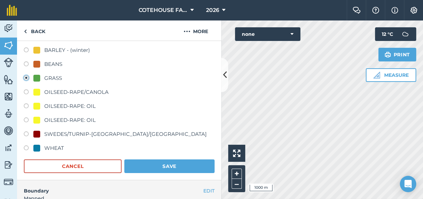
scroll to position [155, 0]
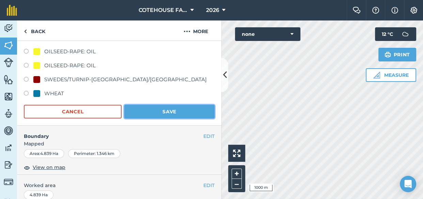
click at [148, 110] on button "Save" at bounding box center [169, 112] width 90 height 14
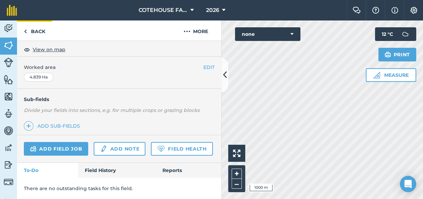
scroll to position [140, 0]
click at [33, 29] on link "Back" at bounding box center [34, 30] width 35 height 20
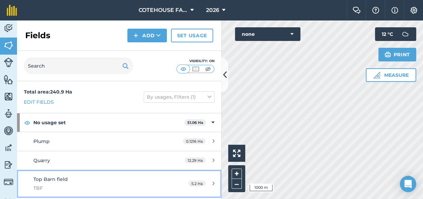
click at [37, 178] on span "Top Barn field" at bounding box center [50, 179] width 34 height 6
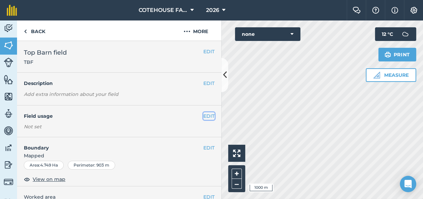
click at [204, 113] on button "EDIT" at bounding box center [208, 115] width 11 height 7
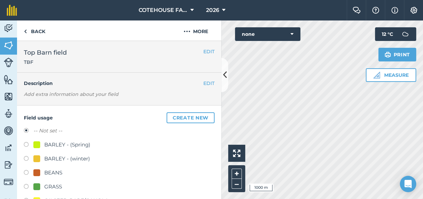
click at [26, 157] on label at bounding box center [29, 159] width 10 height 7
radio input "true"
radio input "false"
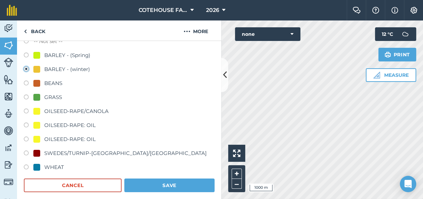
scroll to position [93, 0]
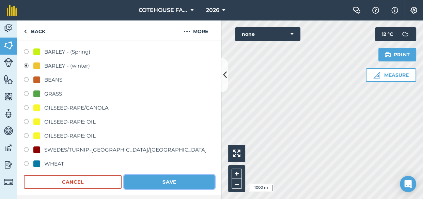
click at [157, 179] on button "Save" at bounding box center [169, 182] width 90 height 14
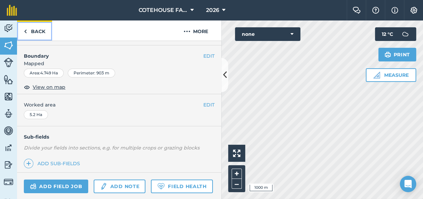
click at [34, 30] on link "Back" at bounding box center [34, 30] width 35 height 20
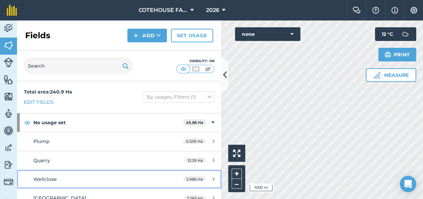
click at [54, 176] on span "Wellclose" at bounding box center [44, 179] width 23 height 6
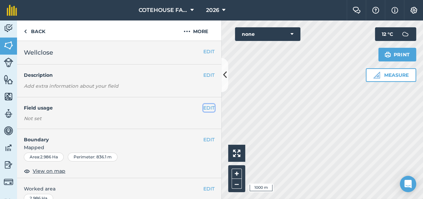
click at [203, 108] on button "EDIT" at bounding box center [208, 107] width 11 height 7
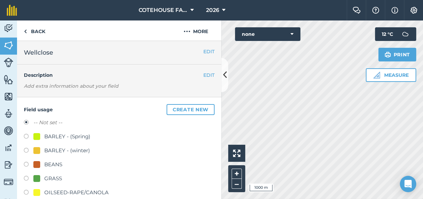
drag, startPoint x: 27, startPoint y: 179, endPoint x: 46, endPoint y: 178, distance: 19.1
click at [29, 179] on label at bounding box center [29, 178] width 10 height 7
radio input "true"
radio input "false"
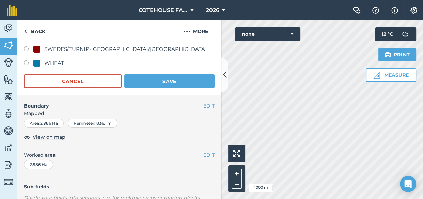
scroll to position [186, 0]
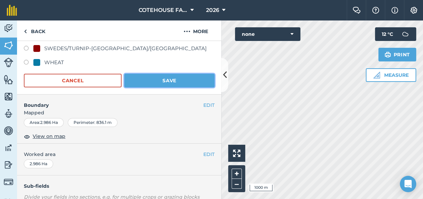
click at [141, 79] on button "Save" at bounding box center [169, 81] width 90 height 14
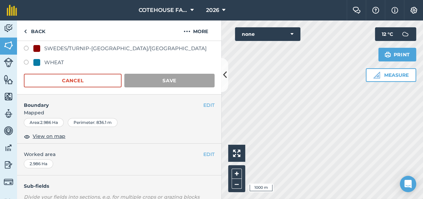
scroll to position [140, 0]
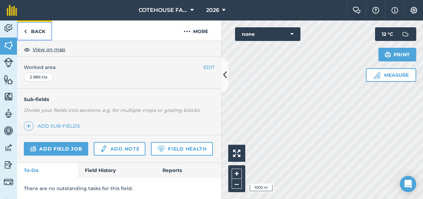
click at [36, 29] on link "Back" at bounding box center [34, 30] width 35 height 20
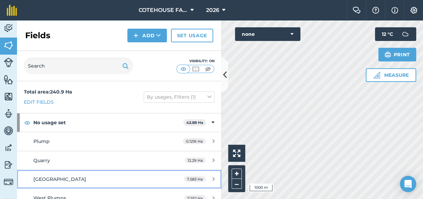
click at [43, 176] on span "[GEOGRAPHIC_DATA]" at bounding box center [59, 179] width 53 height 6
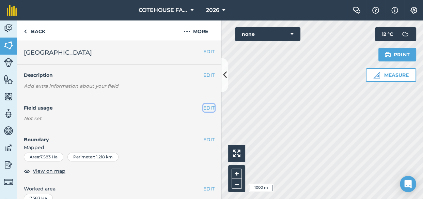
click at [209, 105] on button "EDIT" at bounding box center [208, 107] width 11 height 7
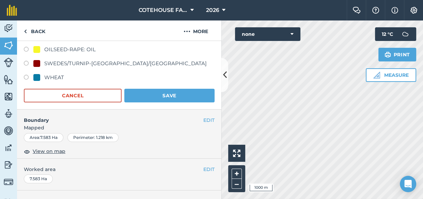
scroll to position [186, 0]
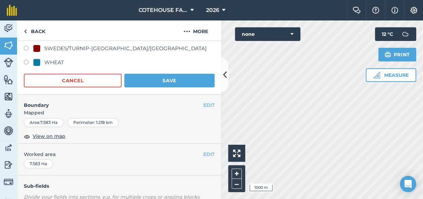
drag, startPoint x: 23, startPoint y: 62, endPoint x: 50, endPoint y: 67, distance: 27.3
click at [23, 62] on div "Field usage Create new -- Not set -- BARLEY - (Spring) BARLEY - (winter) BEANS …" at bounding box center [119, 2] width 204 height 183
click at [25, 61] on label at bounding box center [29, 63] width 10 height 7
radio input "true"
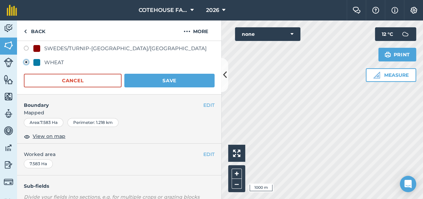
radio input "false"
click at [138, 77] on button "Save" at bounding box center [169, 81] width 90 height 14
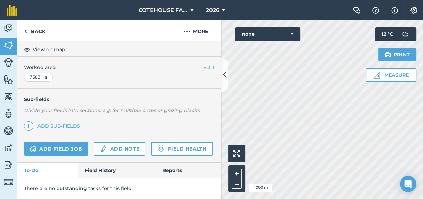
scroll to position [140, 0]
click at [31, 28] on link "Back" at bounding box center [34, 30] width 35 height 20
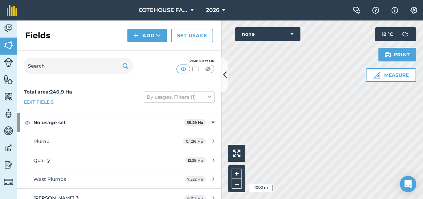
drag, startPoint x: 31, startPoint y: 28, endPoint x: 148, endPoint y: 69, distance: 124.1
click at [148, 69] on div "Visibility: On" at bounding box center [119, 66] width 204 height 30
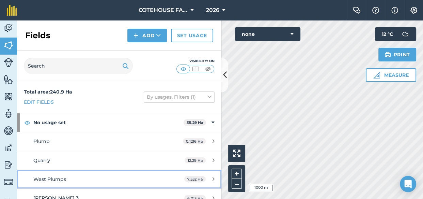
click at [58, 180] on span "West Plumps" at bounding box center [49, 179] width 33 height 6
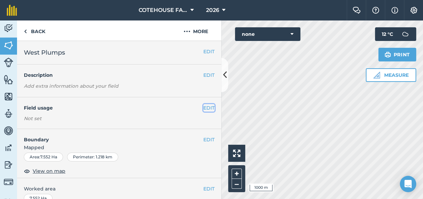
click at [203, 106] on button "EDIT" at bounding box center [208, 107] width 11 height 7
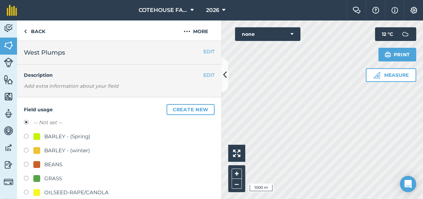
click at [27, 136] on label at bounding box center [29, 136] width 10 height 7
radio input "true"
radio input "false"
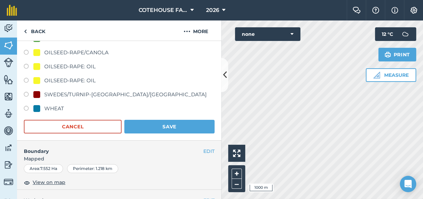
scroll to position [155, 0]
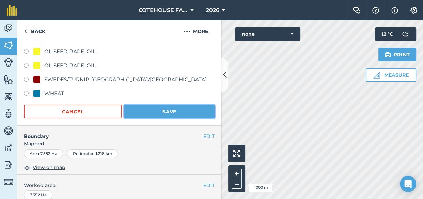
click at [144, 110] on button "Save" at bounding box center [169, 112] width 90 height 14
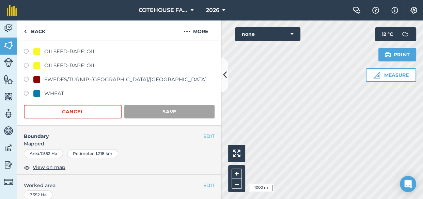
scroll to position [140, 0]
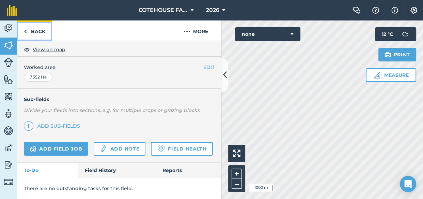
click at [36, 32] on link "Back" at bounding box center [34, 30] width 35 height 20
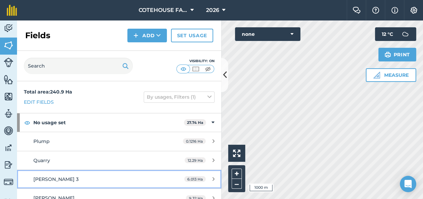
click at [53, 176] on span "[PERSON_NAME] 3" at bounding box center [55, 179] width 45 height 6
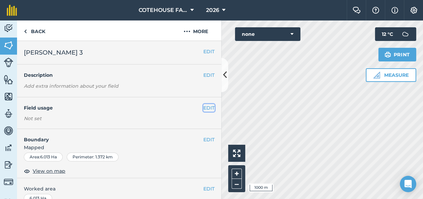
click at [205, 108] on button "EDIT" at bounding box center [208, 107] width 11 height 7
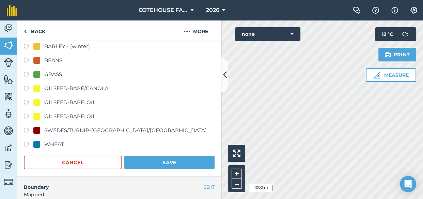
scroll to position [124, 0]
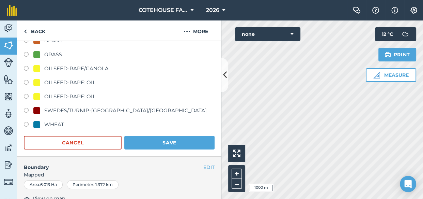
click at [26, 122] on label at bounding box center [29, 125] width 10 height 7
radio input "true"
radio input "false"
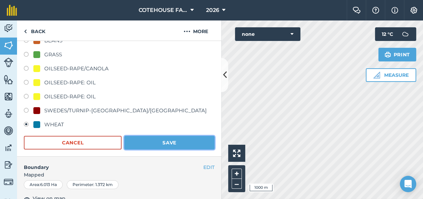
click at [154, 138] on button "Save" at bounding box center [169, 143] width 90 height 14
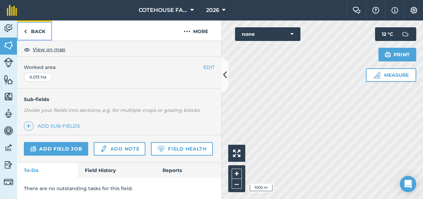
click at [35, 31] on link "Back" at bounding box center [34, 30] width 35 height 20
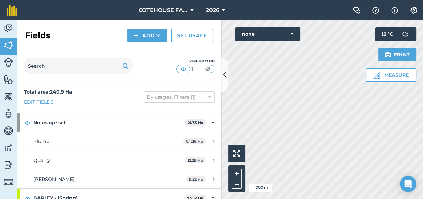
scroll to position [31, 0]
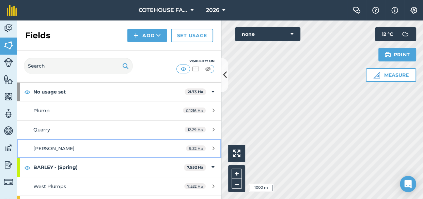
click at [59, 147] on span "[PERSON_NAME]" at bounding box center [53, 148] width 41 height 6
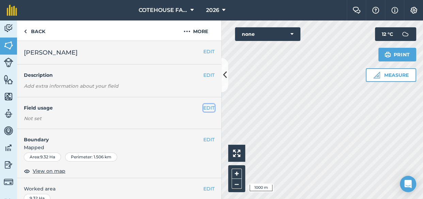
click at [204, 106] on button "EDIT" at bounding box center [208, 107] width 11 height 7
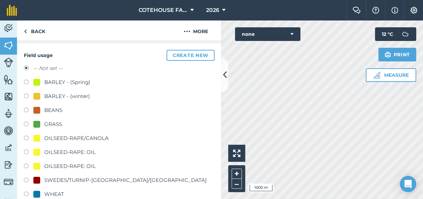
scroll to position [62, 0]
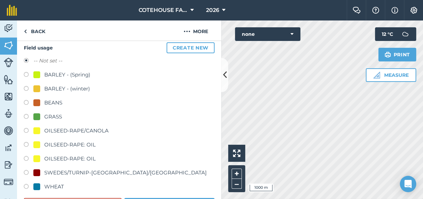
click at [25, 143] on label at bounding box center [29, 145] width 10 height 7
radio input "true"
radio input "false"
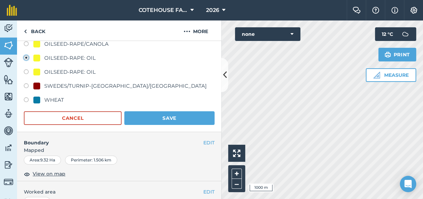
scroll to position [155, 0]
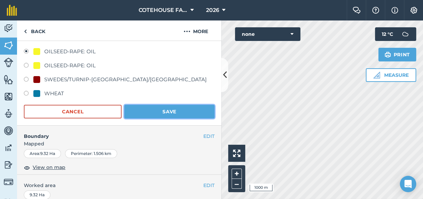
click at [156, 112] on button "Save" at bounding box center [169, 112] width 90 height 14
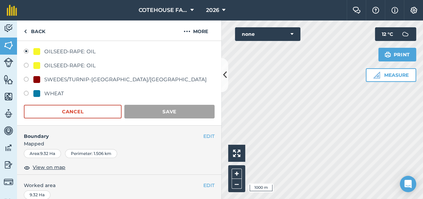
scroll to position [140, 0]
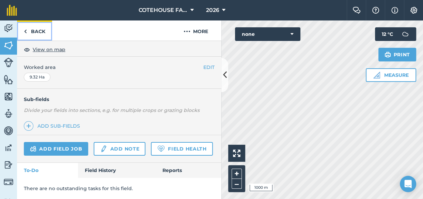
click at [38, 33] on link "Back" at bounding box center [34, 30] width 35 height 20
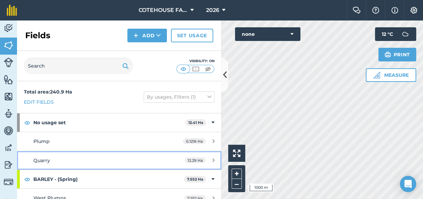
click at [45, 158] on span "Quarry" at bounding box center [41, 160] width 17 height 6
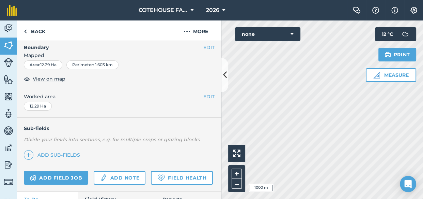
scroll to position [93, 0]
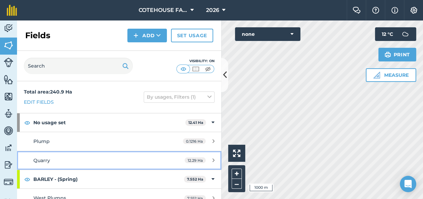
click at [49, 158] on span "Quarry" at bounding box center [41, 160] width 17 height 6
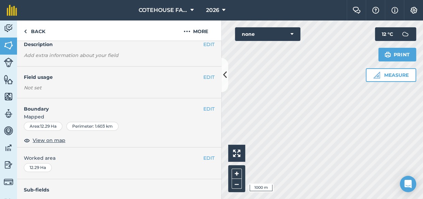
scroll to position [62, 0]
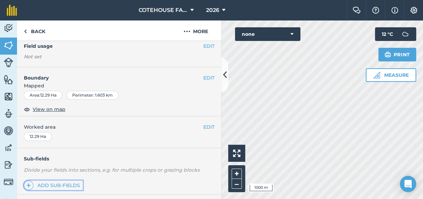
click at [31, 184] on span at bounding box center [29, 185] width 10 height 10
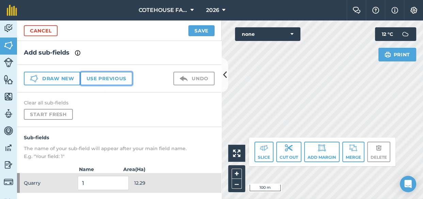
click at [112, 77] on button "Use previous" at bounding box center [106, 79] width 52 height 14
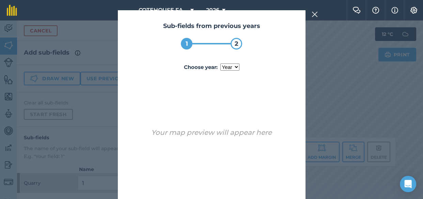
click at [232, 66] on select "year [DATE] 2025" at bounding box center [229, 66] width 19 height 7
select select "2025"
click at [220, 63] on select "year [DATE] 2025" at bounding box center [229, 66] width 19 height 7
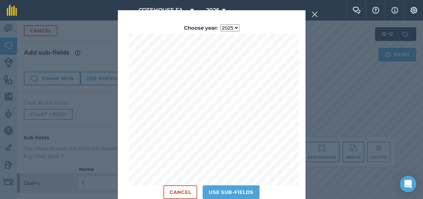
scroll to position [40, 0]
click at [221, 191] on button "Use sub-fields" at bounding box center [231, 191] width 57 height 14
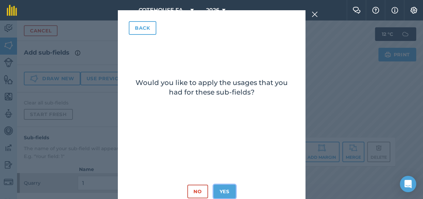
click at [224, 190] on button "Yes" at bounding box center [225, 191] width 22 height 14
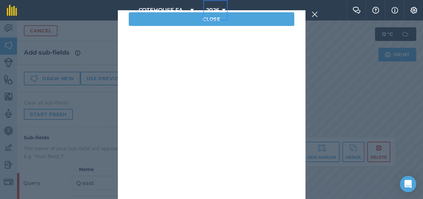
click at [207, 20] on button "2026" at bounding box center [215, 10] width 25 height 20
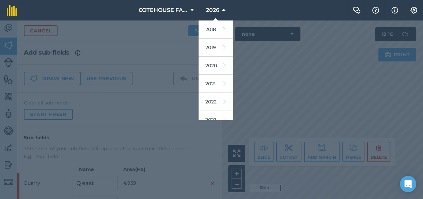
click at [151, 102] on div at bounding box center [211, 109] width 423 height 178
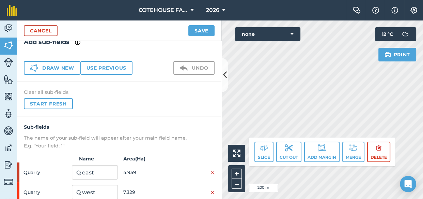
scroll to position [0, 0]
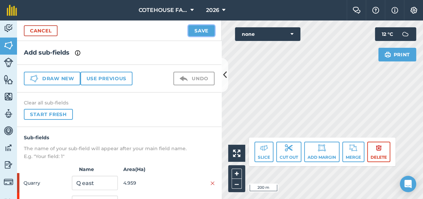
click at [200, 30] on button "Save" at bounding box center [201, 30] width 26 height 11
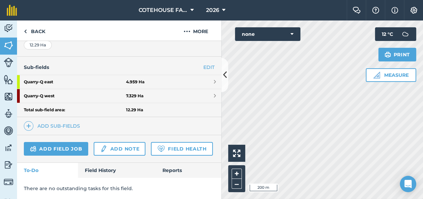
scroll to position [171, 0]
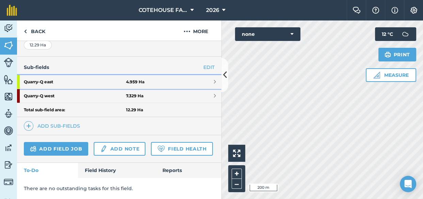
click at [58, 75] on strong "Quarry - [GEOGRAPHIC_DATA]" at bounding box center [75, 82] width 102 height 14
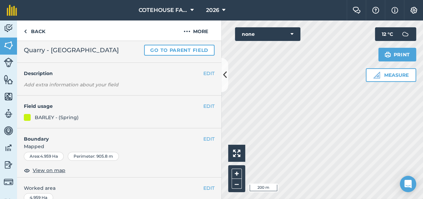
scroll to position [16, 0]
click at [204, 105] on button "EDIT" at bounding box center [208, 106] width 11 height 7
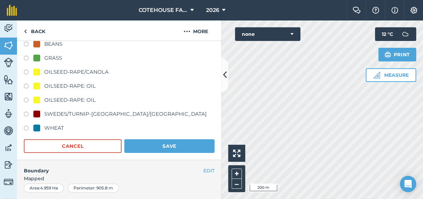
scroll to position [140, 0]
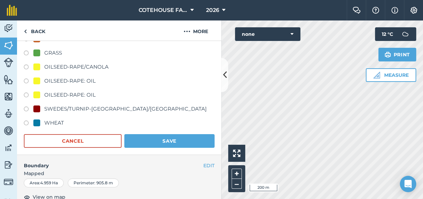
click at [26, 121] on label at bounding box center [29, 123] width 10 height 7
radio input "true"
radio input "false"
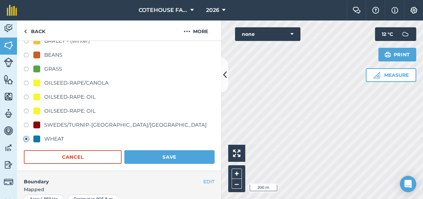
scroll to position [155, 0]
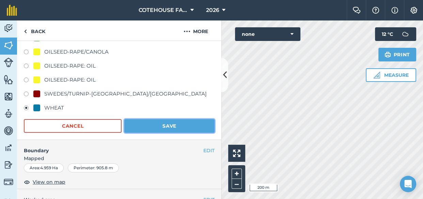
click at [153, 122] on button "Save" at bounding box center [169, 126] width 90 height 14
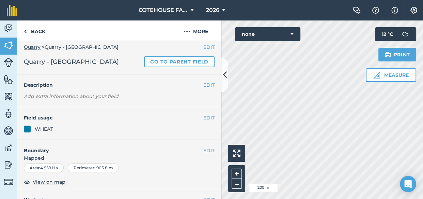
scroll to position [0, 0]
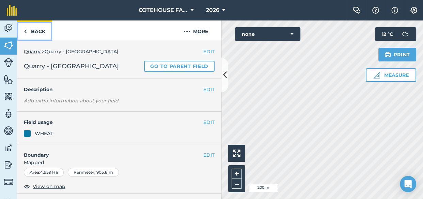
click at [35, 30] on link "Back" at bounding box center [34, 30] width 35 height 20
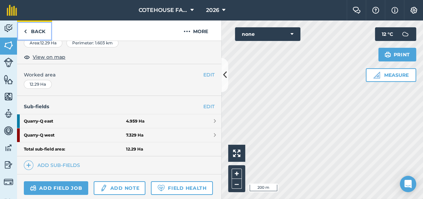
scroll to position [124, 0]
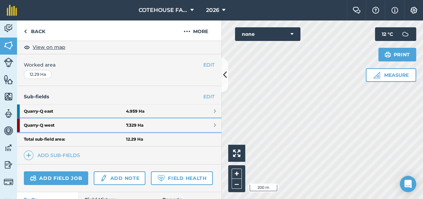
click at [52, 123] on strong "Quarry - Q west" at bounding box center [75, 125] width 102 height 14
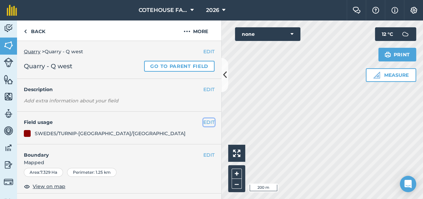
click at [203, 122] on button "EDIT" at bounding box center [208, 121] width 11 height 7
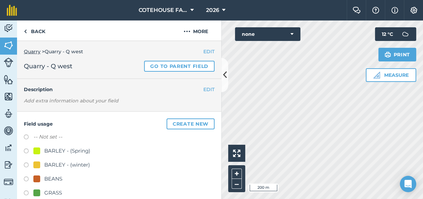
click at [27, 151] on label at bounding box center [29, 151] width 10 height 7
radio input "true"
radio input "false"
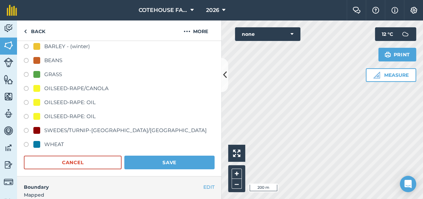
scroll to position [155, 0]
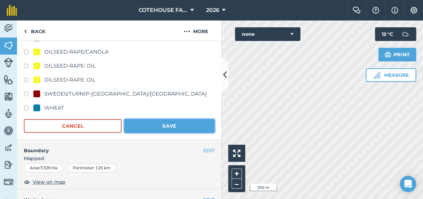
click at [156, 126] on button "Save" at bounding box center [169, 126] width 90 height 14
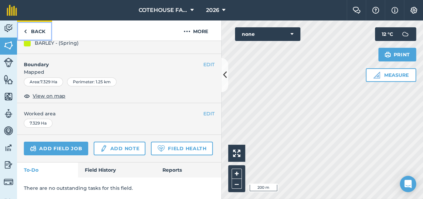
click at [41, 31] on link "Back" at bounding box center [34, 30] width 35 height 20
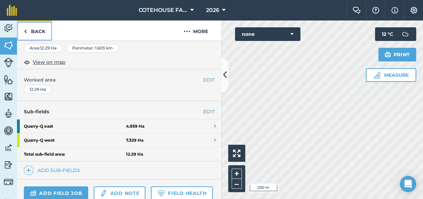
scroll to position [140, 0]
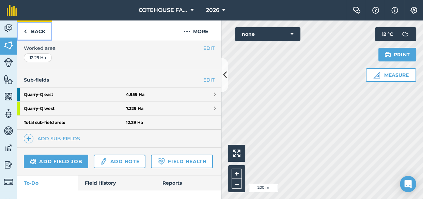
click at [26, 29] on img at bounding box center [25, 31] width 3 height 8
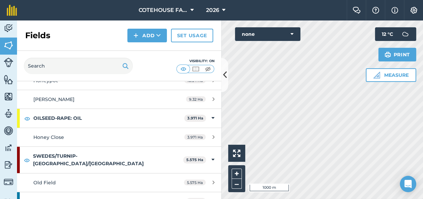
scroll to position [557, 0]
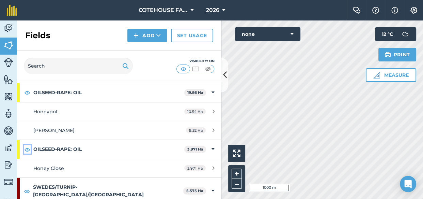
click at [26, 148] on img at bounding box center [27, 149] width 6 height 8
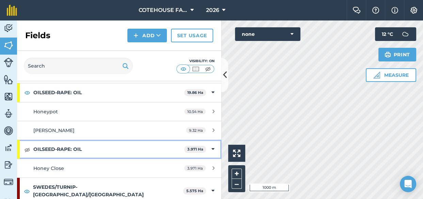
drag, startPoint x: 118, startPoint y: 146, endPoint x: 114, endPoint y: 146, distance: 4.1
click at [118, 146] on strong "OILSEED-RAPE: OIL" at bounding box center [108, 149] width 151 height 18
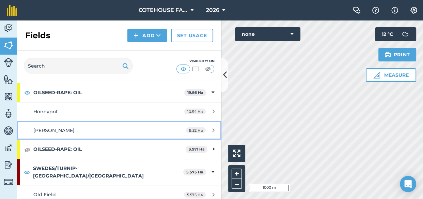
click at [131, 121] on link "[PERSON_NAME] 9.32 Ha" at bounding box center [119, 130] width 204 height 18
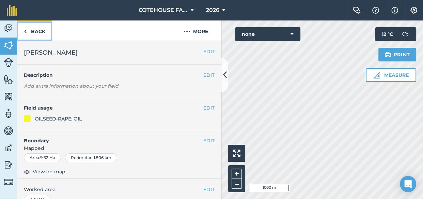
click at [40, 32] on link "Back" at bounding box center [34, 30] width 35 height 20
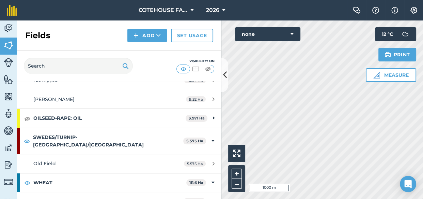
scroll to position [557, 0]
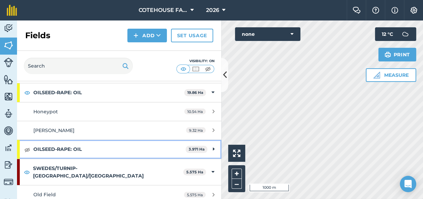
click at [96, 148] on strong "OILSEED-RAPE: OIL" at bounding box center [109, 149] width 152 height 18
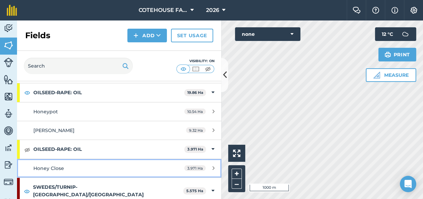
click at [90, 164] on div "Honey Close" at bounding box center [97, 167] width 128 height 7
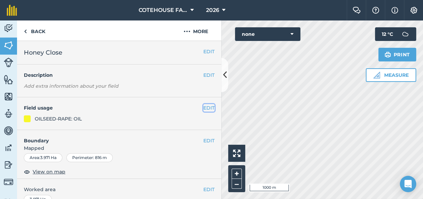
click at [203, 105] on button "EDIT" at bounding box center [208, 107] width 11 height 7
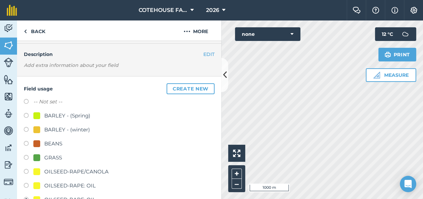
scroll to position [62, 0]
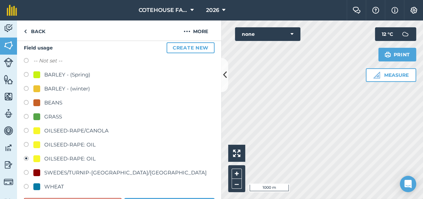
click at [26, 142] on label at bounding box center [29, 145] width 10 height 7
radio input "true"
radio input "false"
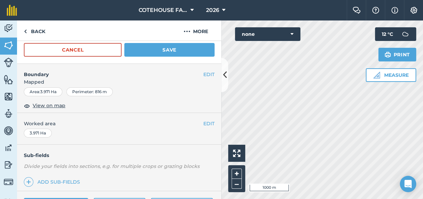
scroll to position [217, 0]
click at [166, 50] on button "Save" at bounding box center [169, 50] width 90 height 14
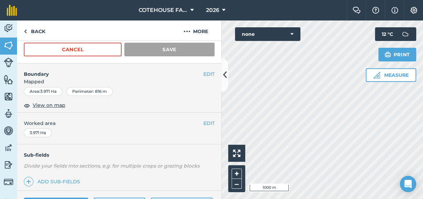
scroll to position [140, 0]
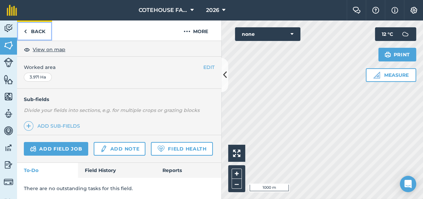
click at [37, 28] on link "Back" at bounding box center [34, 30] width 35 height 20
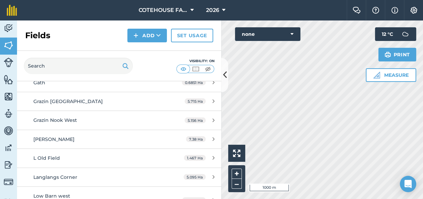
scroll to position [310, 0]
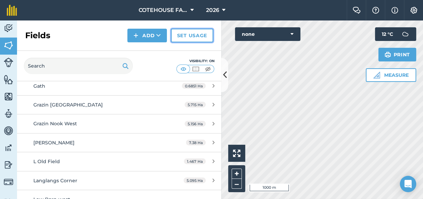
click at [198, 34] on link "Set usage" at bounding box center [192, 36] width 42 height 14
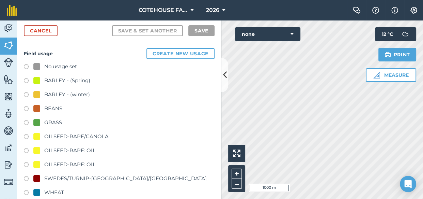
click at [157, 45] on div "Field usage Create new usage No usage set BARLEY - (Spring) BARLEY - (winter) B…" at bounding box center [119, 125] width 204 height 168
click at [160, 53] on button "Create new usage" at bounding box center [180, 53] width 68 height 11
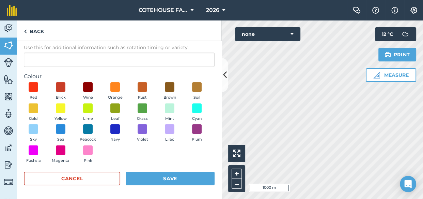
scroll to position [51, 0]
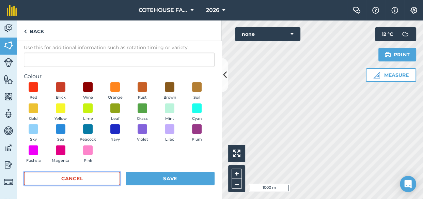
click at [99, 173] on button "Cancel" at bounding box center [72, 178] width 96 height 14
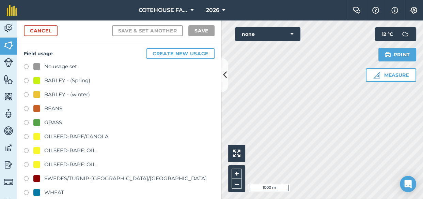
click at [26, 164] on label at bounding box center [29, 165] width 10 height 7
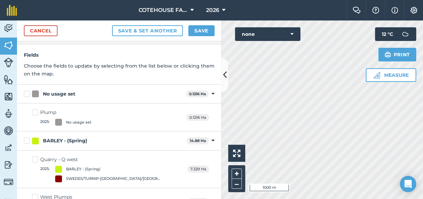
scroll to position [0, 0]
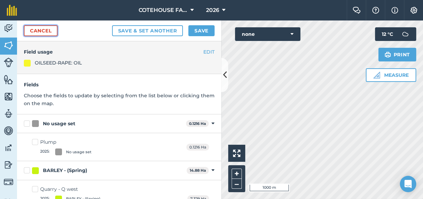
click at [43, 30] on link "Cancel" at bounding box center [41, 30] width 34 height 11
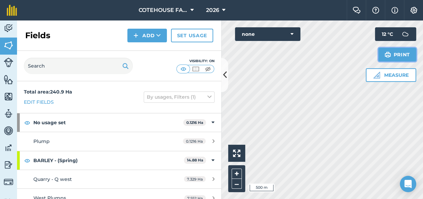
click at [392, 51] on button "Print" at bounding box center [397, 55] width 38 height 14
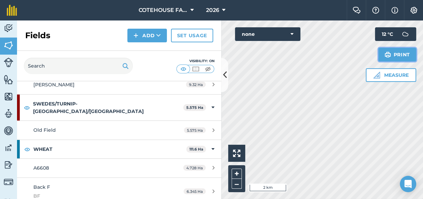
scroll to position [619, 0]
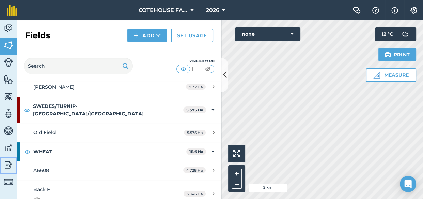
click at [7, 161] on img at bounding box center [9, 164] width 10 height 10
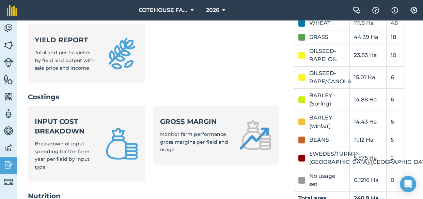
scroll to position [268, 0]
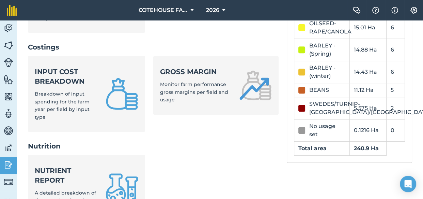
drag, startPoint x: 281, startPoint y: 63, endPoint x: 404, endPoint y: 162, distance: 158.0
click at [404, 162] on section "2026 Reports Inputs Input summary Summary of input totals applied this farm yea…" at bounding box center [220, 48] width 384 height 557
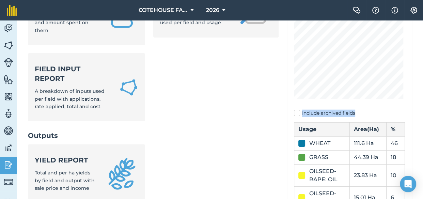
scroll to position [20, 0]
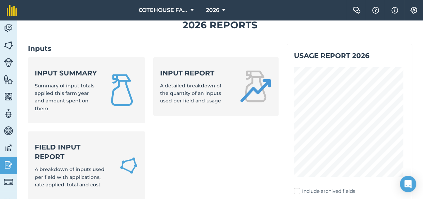
click at [243, 136] on ul "Input summary Summary of input totals applied this farm year and amount spent o…" at bounding box center [153, 132] width 251 height 150
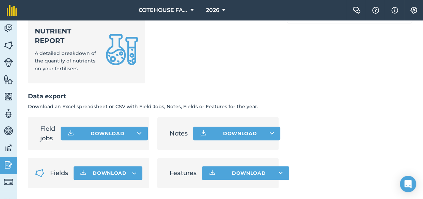
scroll to position [417, 0]
click at [140, 132] on icon at bounding box center [139, 133] width 4 height 7
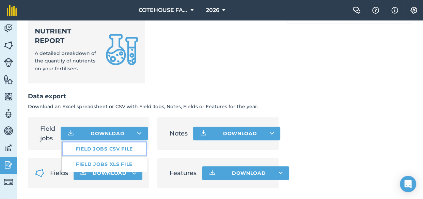
click at [128, 147] on link "Field jobs CSV file" at bounding box center [104, 148] width 85 height 15
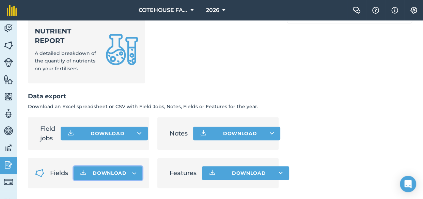
click at [132, 172] on icon "button" at bounding box center [134, 173] width 4 height 2
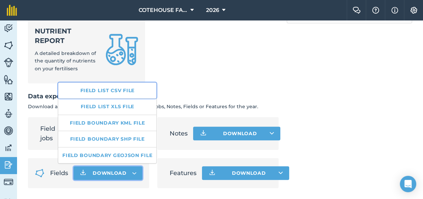
click at [131, 89] on link "Field list CSV file" at bounding box center [107, 90] width 98 height 16
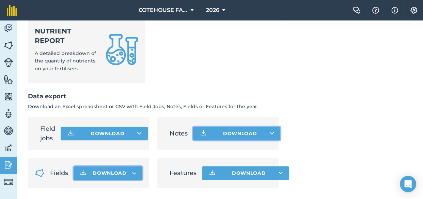
click at [270, 130] on icon at bounding box center [272, 133] width 4 height 7
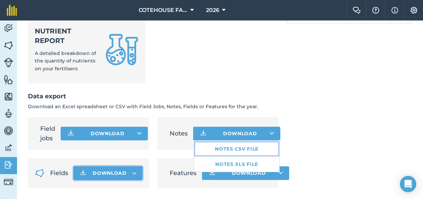
click at [248, 148] on link "Notes CSV file" at bounding box center [236, 148] width 85 height 15
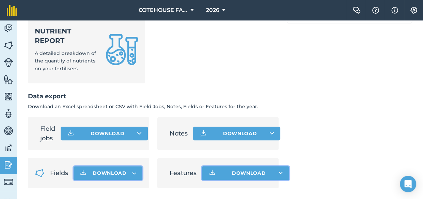
click at [279, 170] on icon at bounding box center [281, 172] width 4 height 7
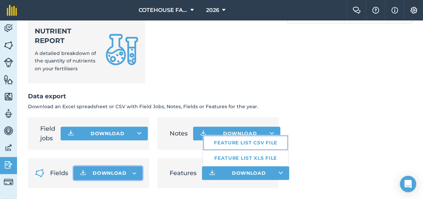
click at [259, 141] on link "Feature list CSV file" at bounding box center [245, 142] width 85 height 15
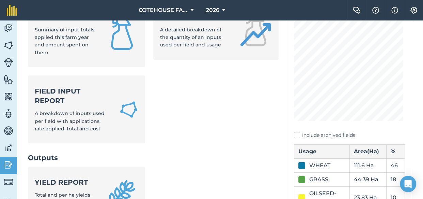
scroll to position [45, 0]
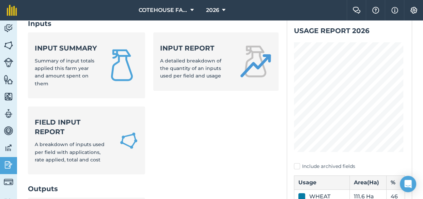
click at [294, 166] on label "Include archived fields" at bounding box center [349, 165] width 111 height 7
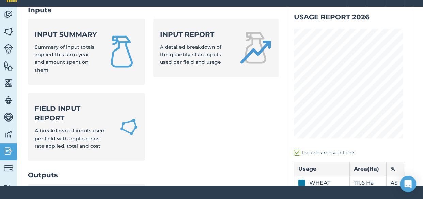
click at [294, 152] on label "Include archived fields" at bounding box center [349, 152] width 111 height 7
click at [294, 194] on input "Include archived fields" at bounding box center [296, 196] width 4 height 4
click at [294, 152] on label "Include archived fields" at bounding box center [349, 152] width 111 height 7
click at [294, 194] on input "Include archived fields" at bounding box center [296, 196] width 4 height 4
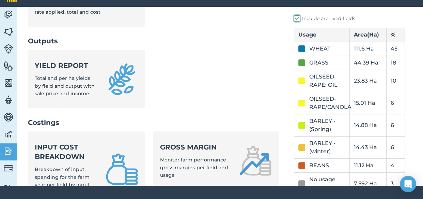
scroll to position [169, 0]
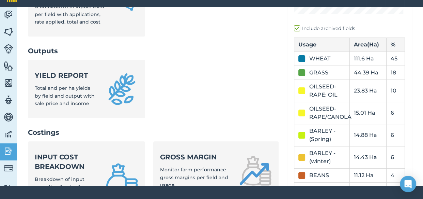
click at [294, 26] on label "Include archived fields" at bounding box center [349, 28] width 111 height 7
click at [294, 194] on input "Include archived fields" at bounding box center [296, 196] width 4 height 4
checkbox input "false"
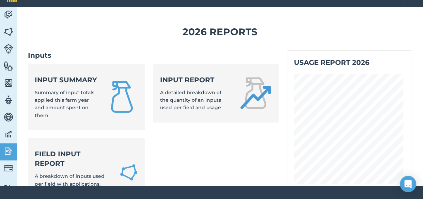
scroll to position [0, 0]
click at [9, 28] on img at bounding box center [9, 32] width 10 height 10
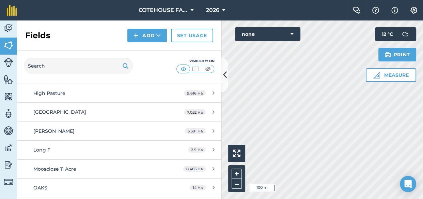
scroll to position [836, 0]
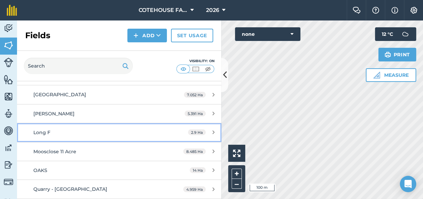
click at [75, 128] on div "Long F" at bounding box center [97, 131] width 128 height 7
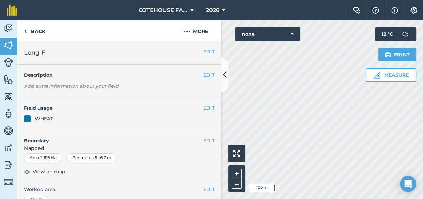
click at [57, 117] on div "WHEAT" at bounding box center [119, 118] width 191 height 7
click at [55, 172] on span "View on map" at bounding box center [49, 171] width 33 height 7
click at [223, 70] on icon at bounding box center [225, 75] width 4 height 12
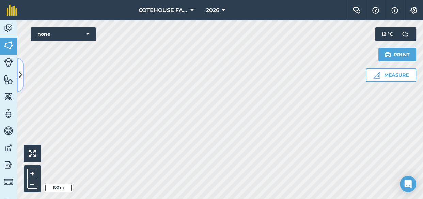
click at [20, 75] on icon at bounding box center [21, 75] width 4 height 12
